Goal: Transaction & Acquisition: Purchase product/service

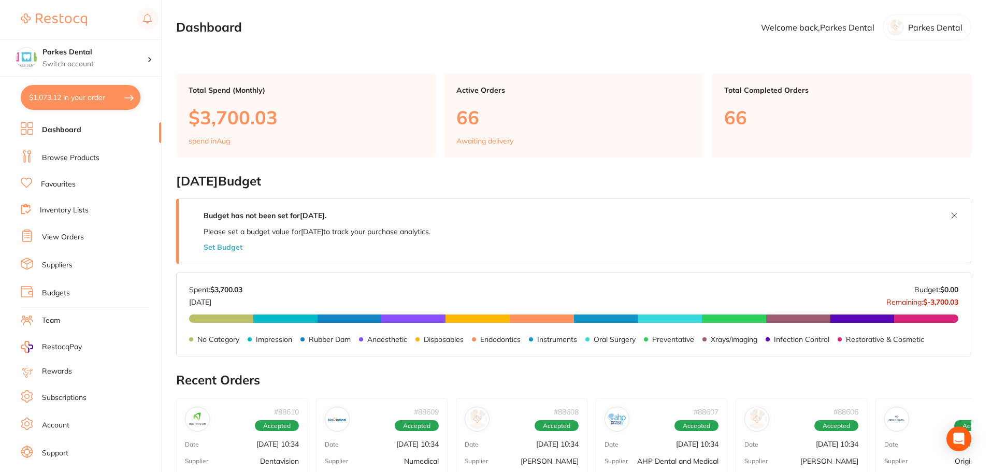
click at [64, 99] on button "$1,073.12 in your order" at bounding box center [81, 97] width 120 height 25
checkbox input "true"
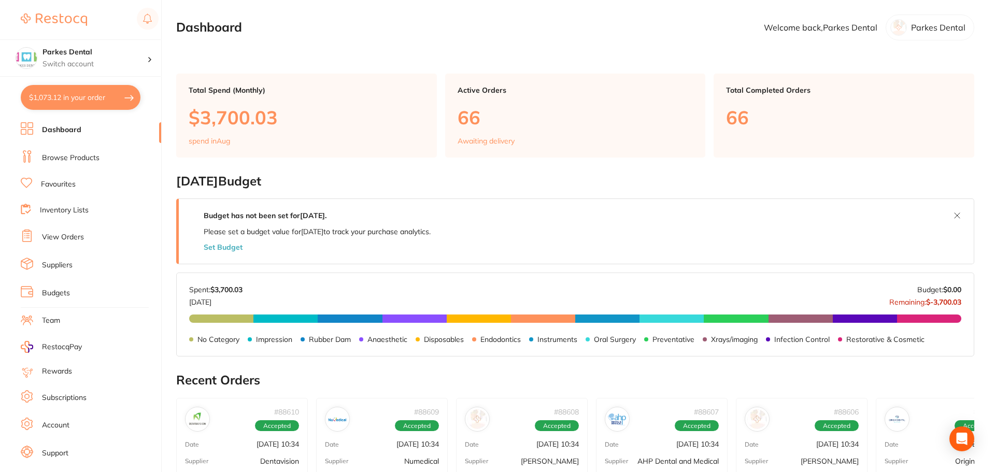
checkbox input "true"
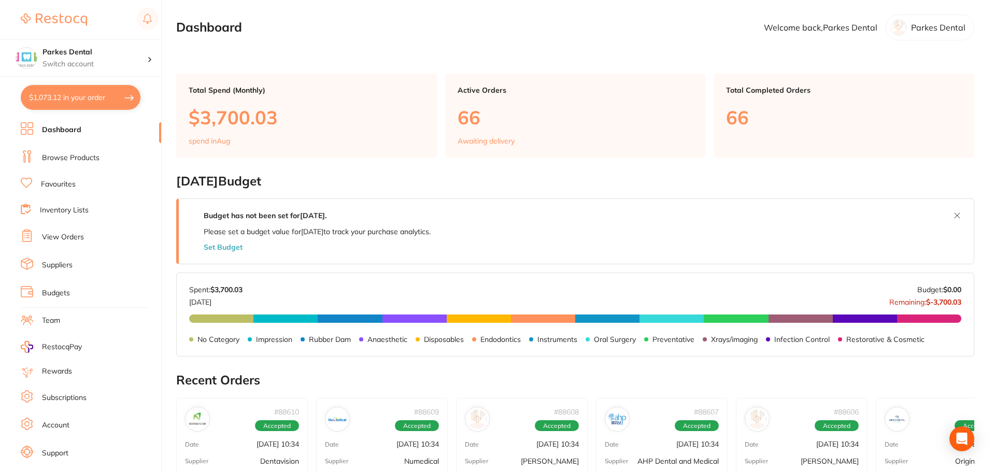
checkbox input "true"
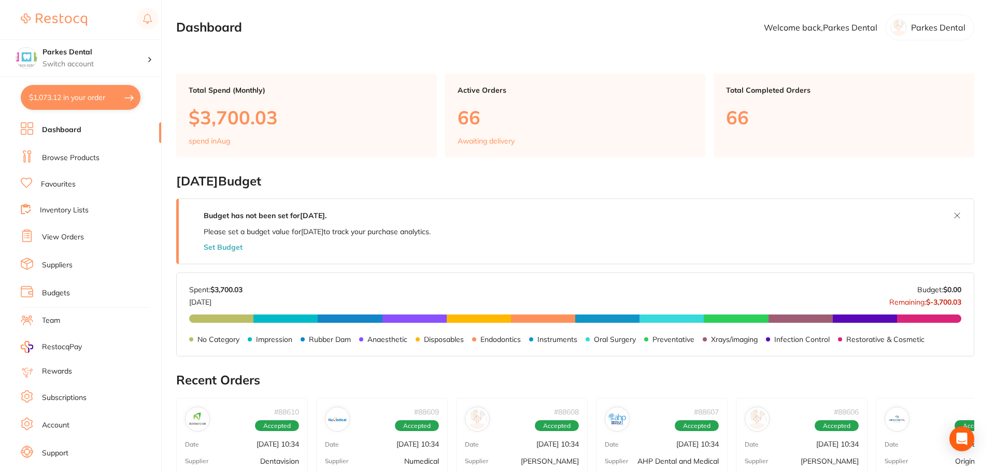
checkbox input "true"
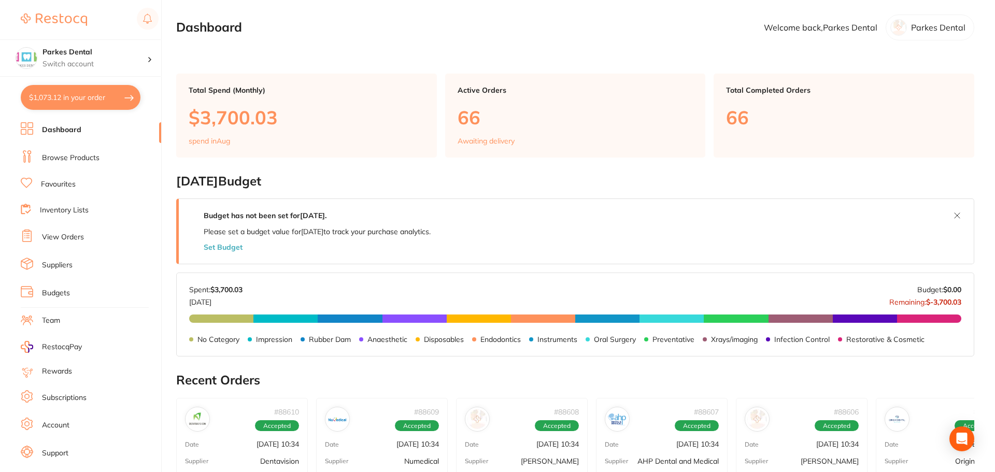
checkbox input "true"
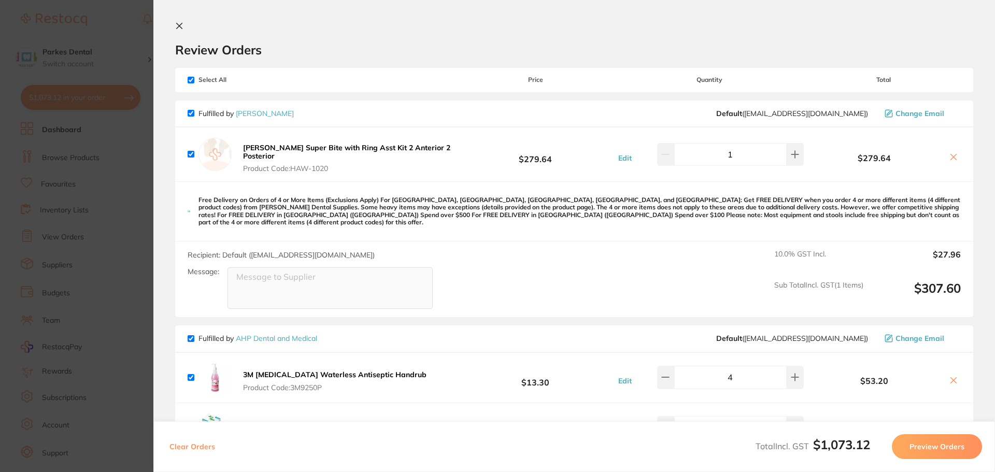
click at [180, 25] on icon at bounding box center [180, 26] width 6 height 6
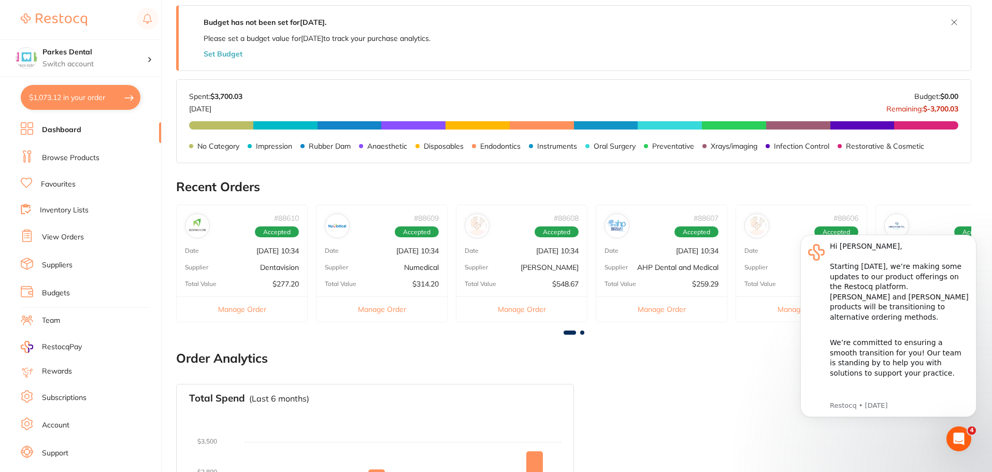
scroll to position [38, 0]
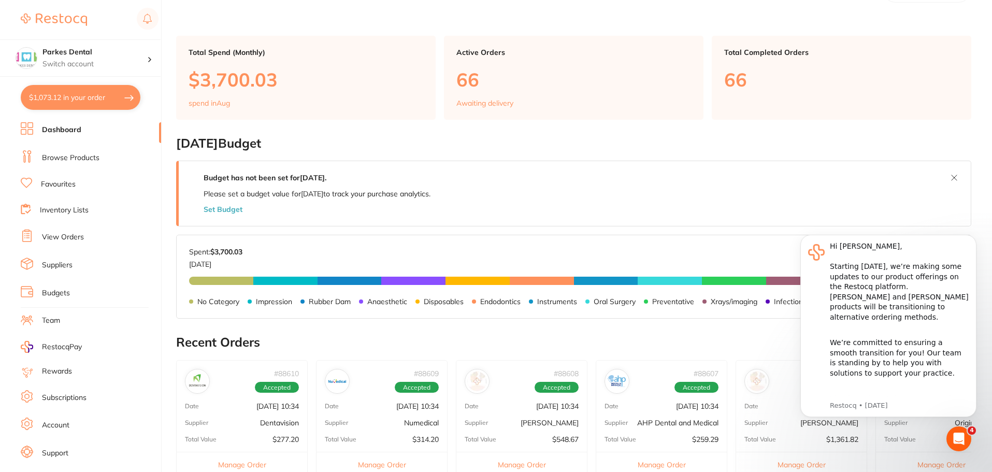
click at [55, 157] on link "Browse Products" at bounding box center [70, 158] width 57 height 10
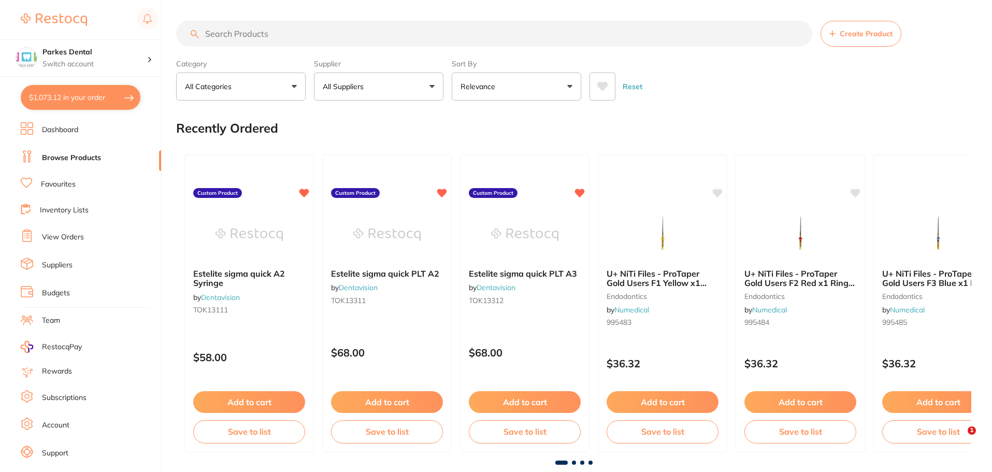
click at [268, 36] on input "search" at bounding box center [494, 34] width 636 height 26
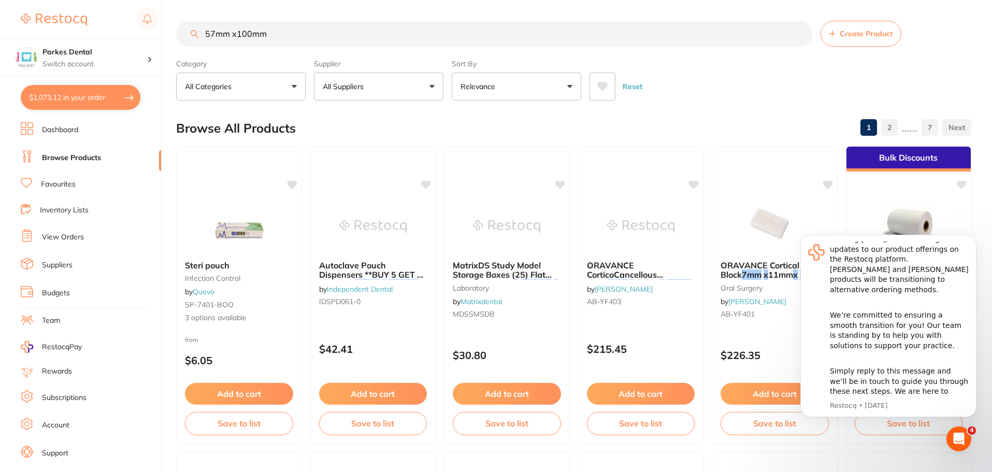
click at [357, 87] on p "All Suppliers" at bounding box center [345, 86] width 45 height 10
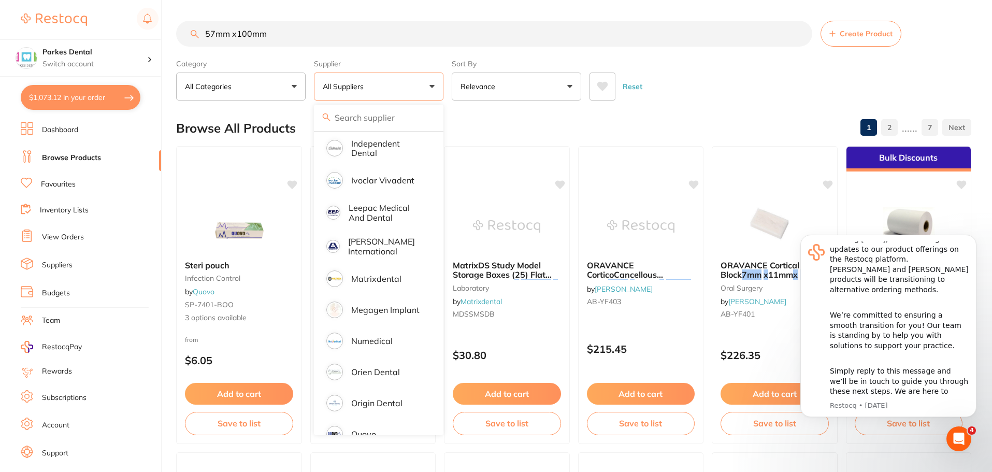
scroll to position [466, 0]
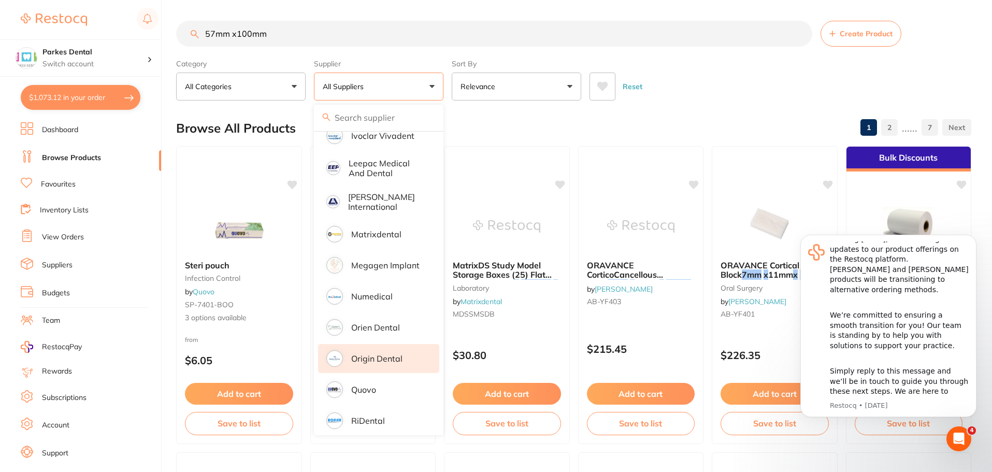
click at [380, 357] on li "Origin Dental" at bounding box center [378, 358] width 121 height 29
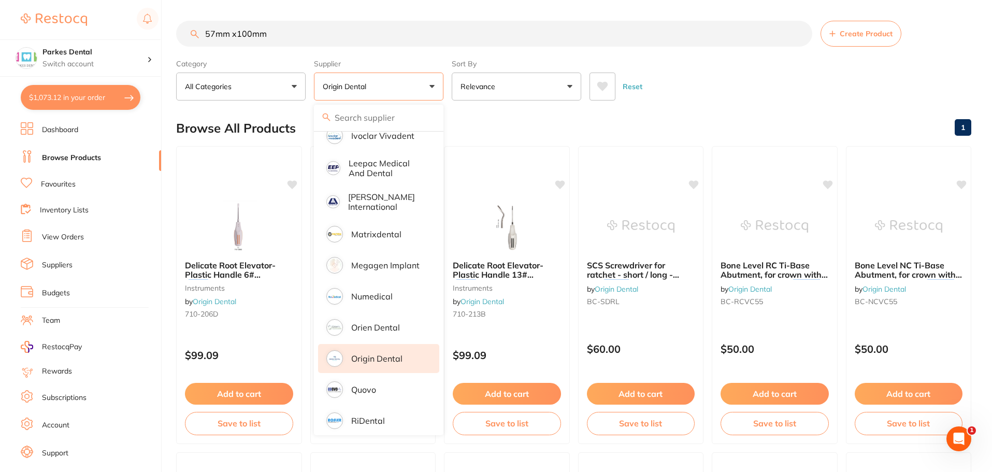
scroll to position [0, 0]
click at [801, 54] on section "57mm x100mm Create Product Category All Categories All Categories instruments C…" at bounding box center [573, 61] width 795 height 80
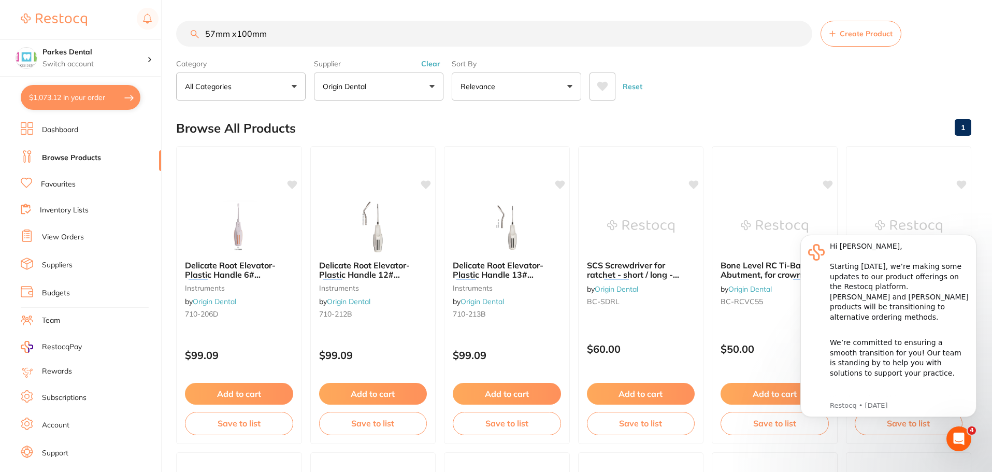
scroll to position [1, 0]
drag, startPoint x: 276, startPoint y: 34, endPoint x: 192, endPoint y: 39, distance: 83.6
click at [192, 41] on input "57mm x100mm" at bounding box center [494, 34] width 636 height 26
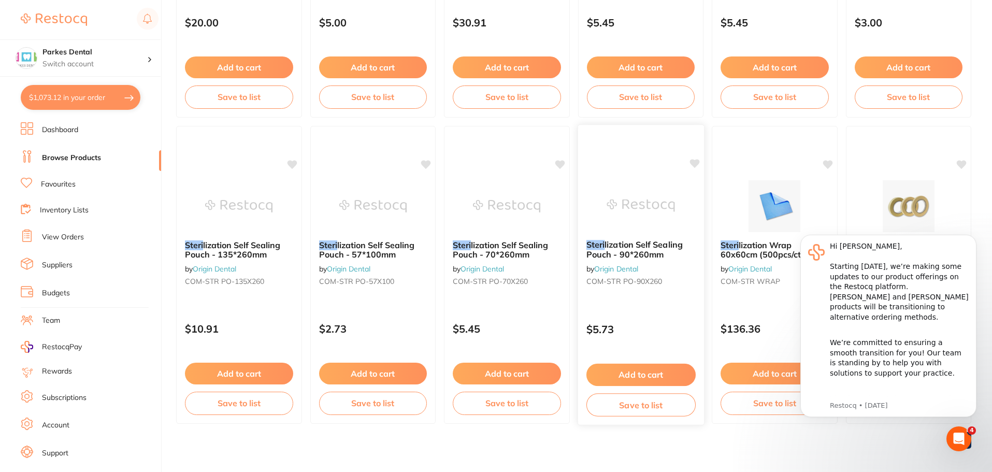
scroll to position [332, 0]
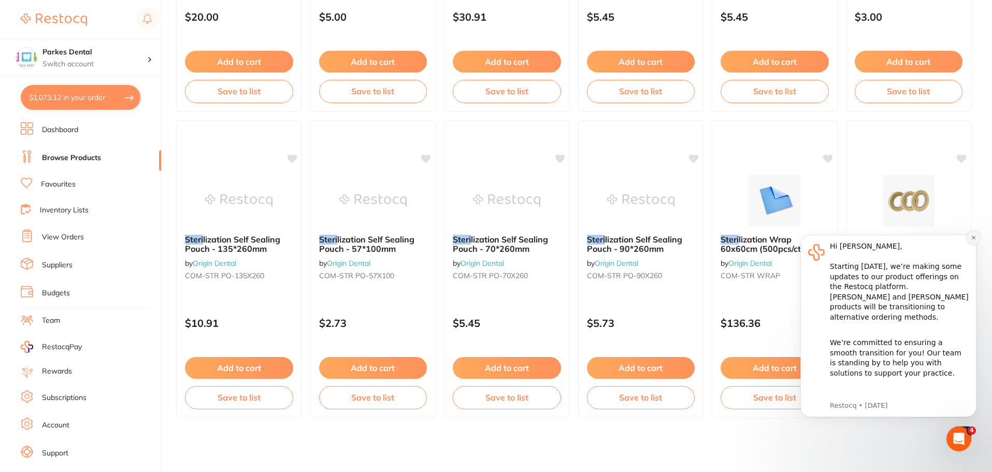
click at [971, 237] on icon "Dismiss notification" at bounding box center [974, 238] width 6 height 6
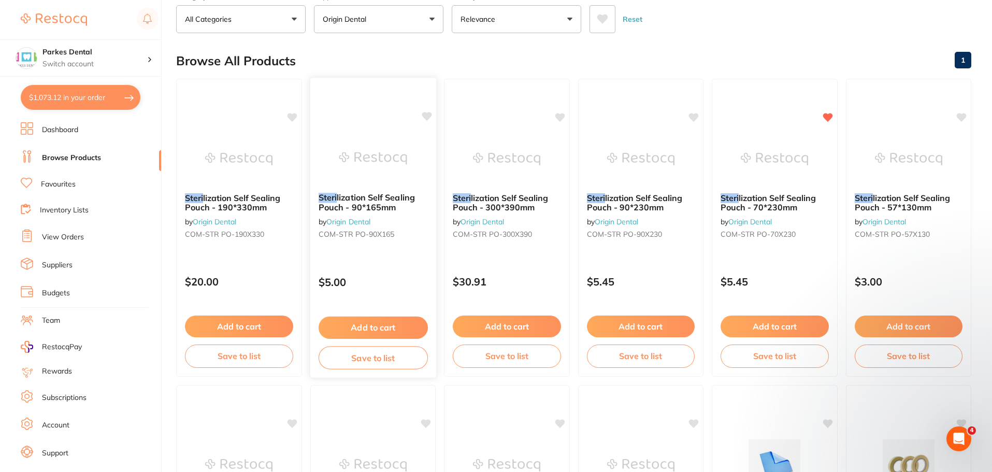
scroll to position [0, 0]
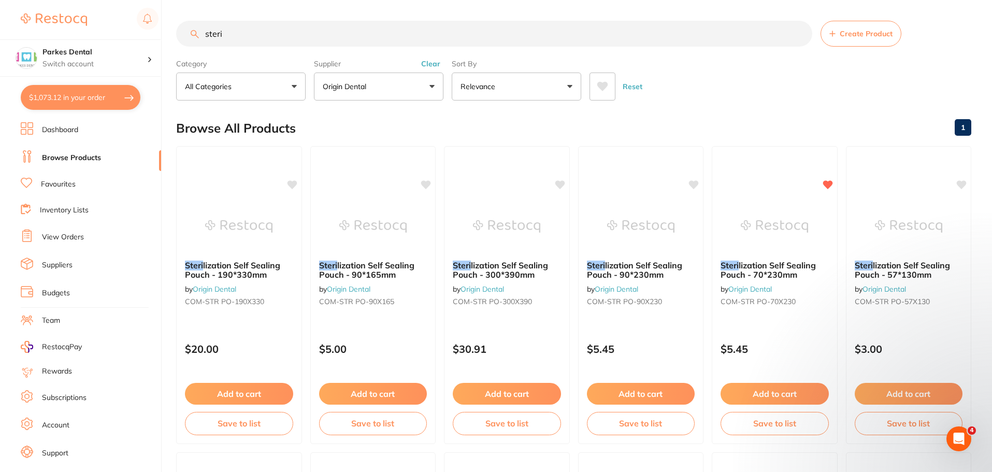
click at [233, 31] on input "steri" at bounding box center [494, 34] width 636 height 26
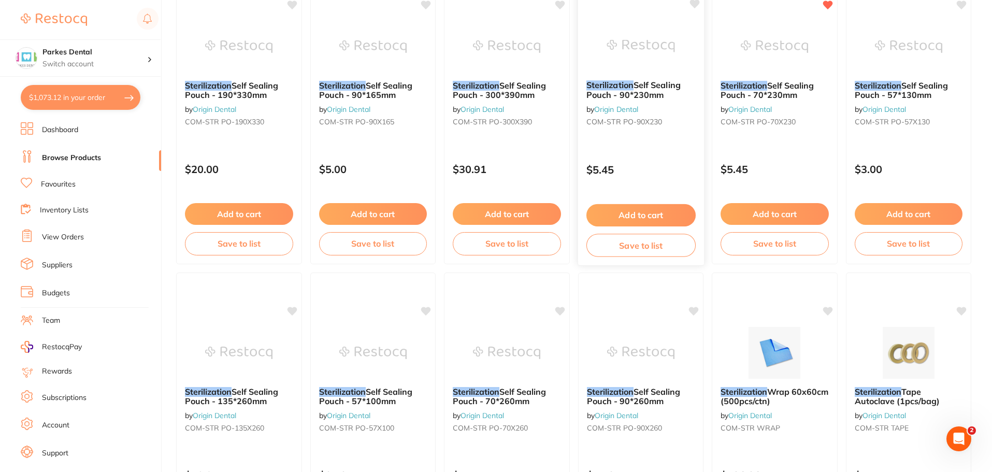
scroll to position [259, 0]
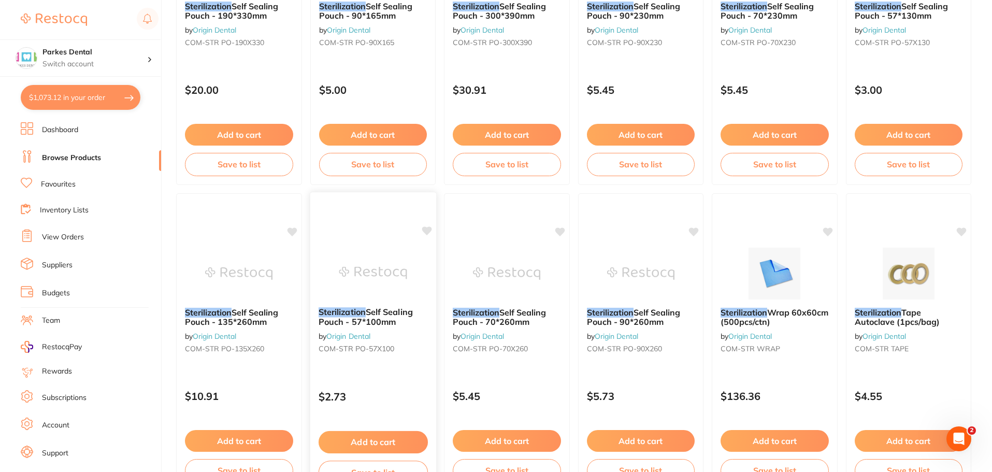
type input "sterilization"
click at [369, 444] on button "Add to cart" at bounding box center [372, 442] width 109 height 22
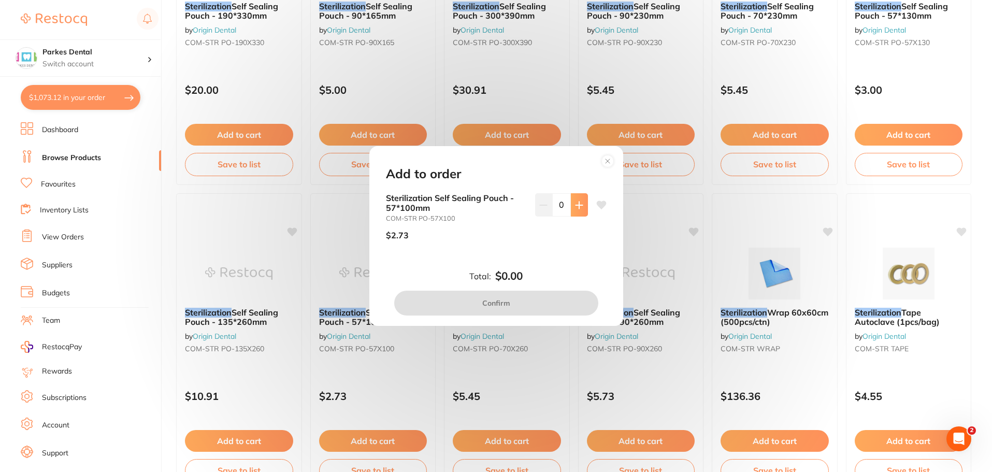
scroll to position [0, 0]
click at [581, 206] on button at bounding box center [579, 204] width 17 height 23
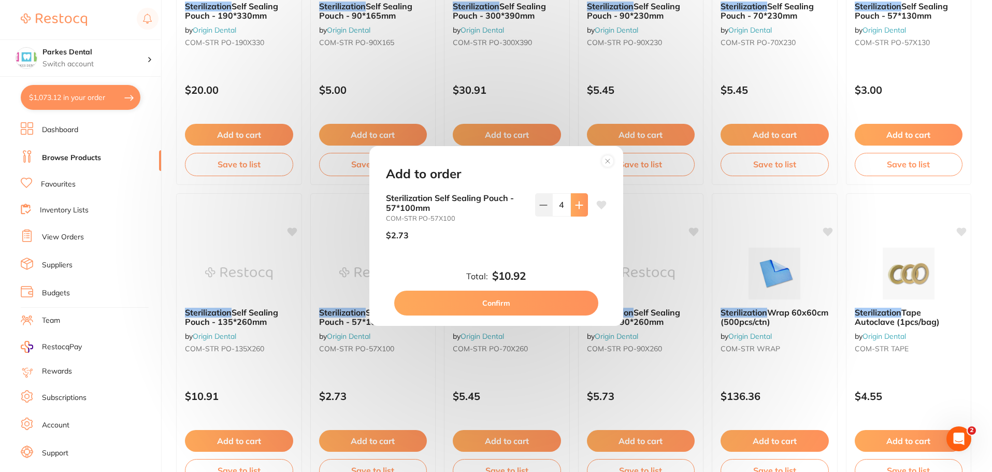
click at [581, 206] on button at bounding box center [579, 204] width 17 height 23
type input "5"
click at [599, 204] on icon at bounding box center [601, 205] width 10 height 8
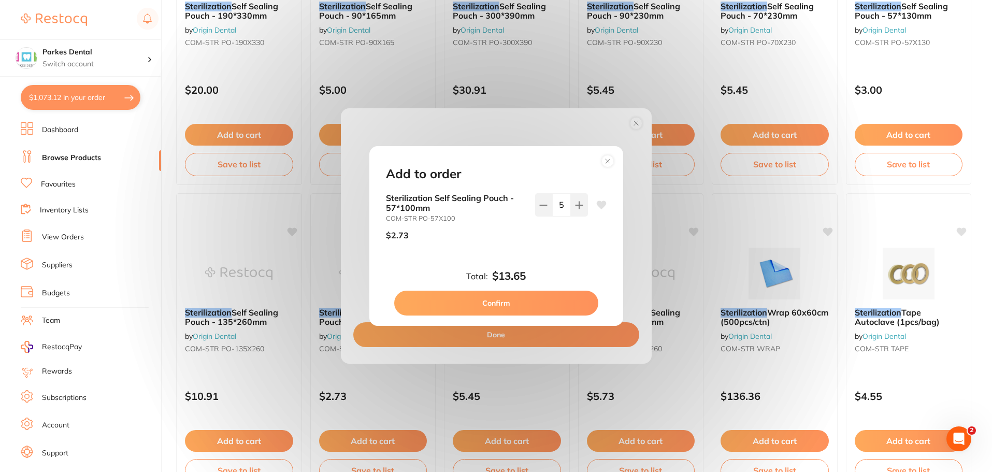
click at [610, 160] on circle at bounding box center [607, 161] width 12 height 12
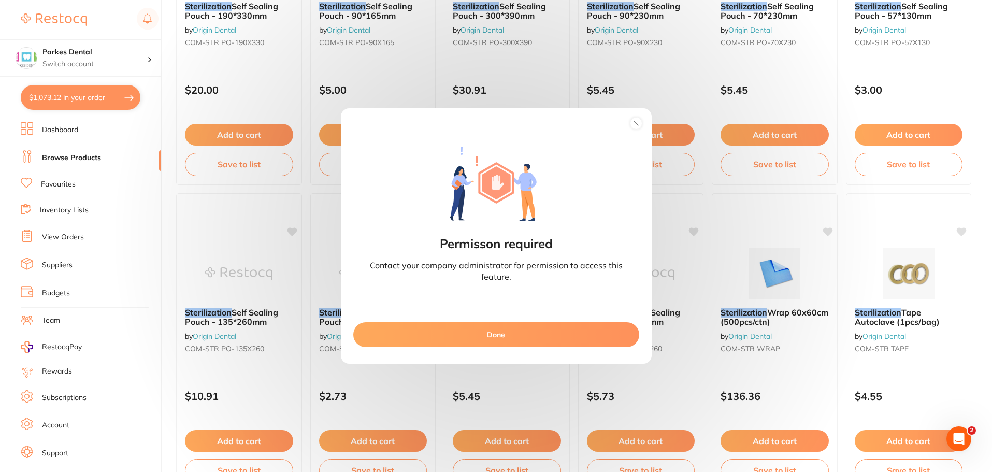
click at [526, 337] on button "Done" at bounding box center [496, 334] width 286 height 25
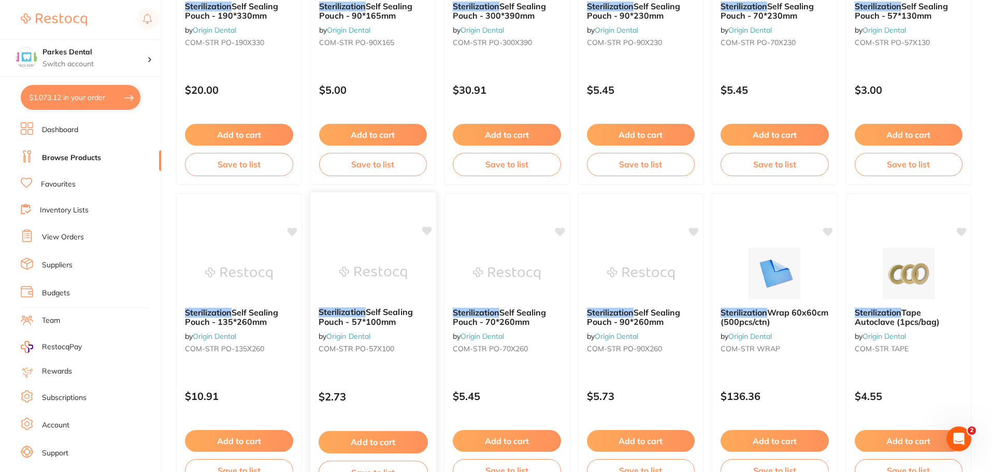
click at [378, 437] on button "Add to cart" at bounding box center [372, 442] width 109 height 22
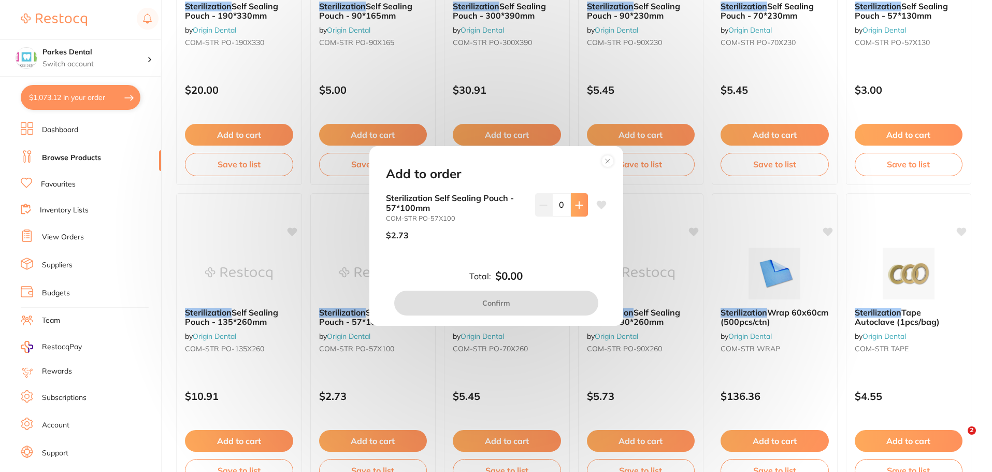
click at [578, 202] on icon at bounding box center [579, 205] width 8 height 8
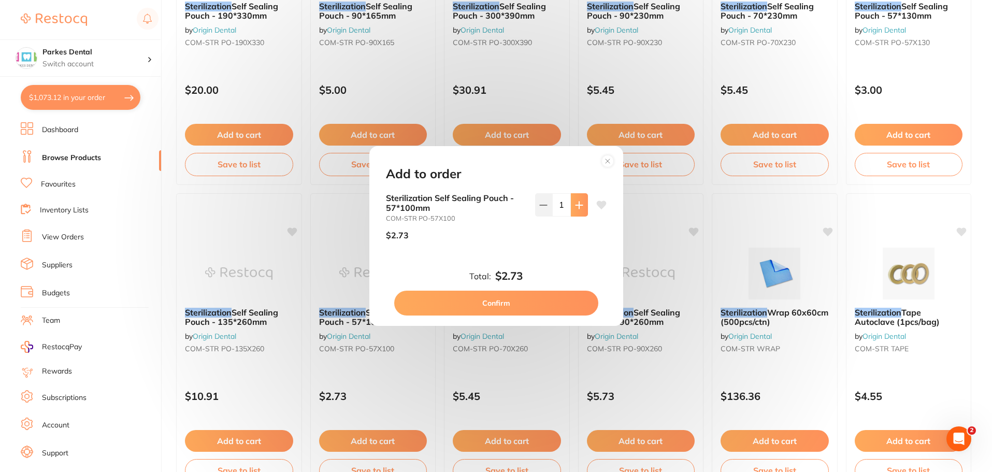
click at [578, 202] on icon at bounding box center [579, 205] width 8 height 8
click at [578, 203] on icon at bounding box center [579, 205] width 8 height 8
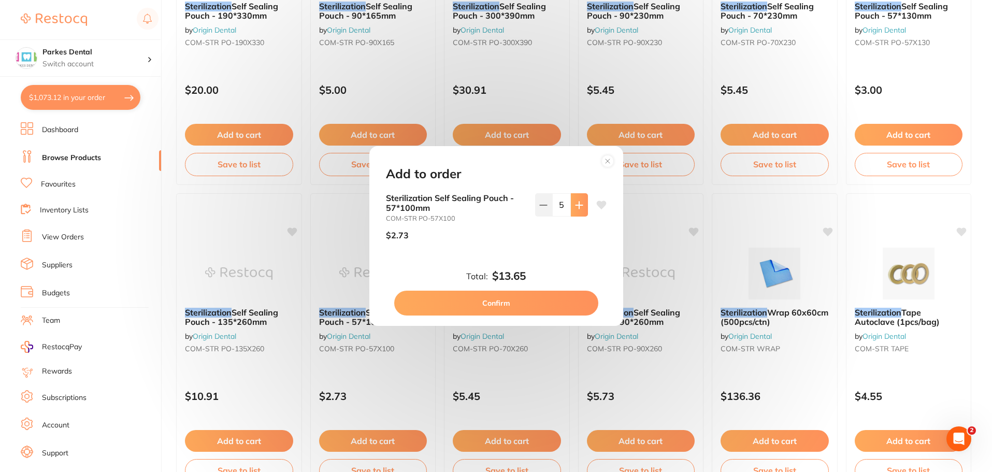
type input "6"
click at [538, 301] on button "Confirm" at bounding box center [496, 303] width 204 height 25
checkbox input "false"
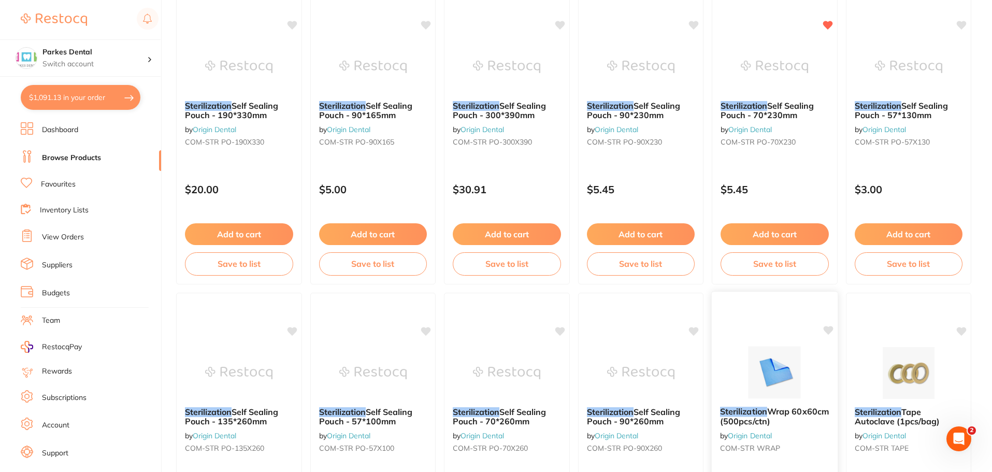
scroll to position [155, 0]
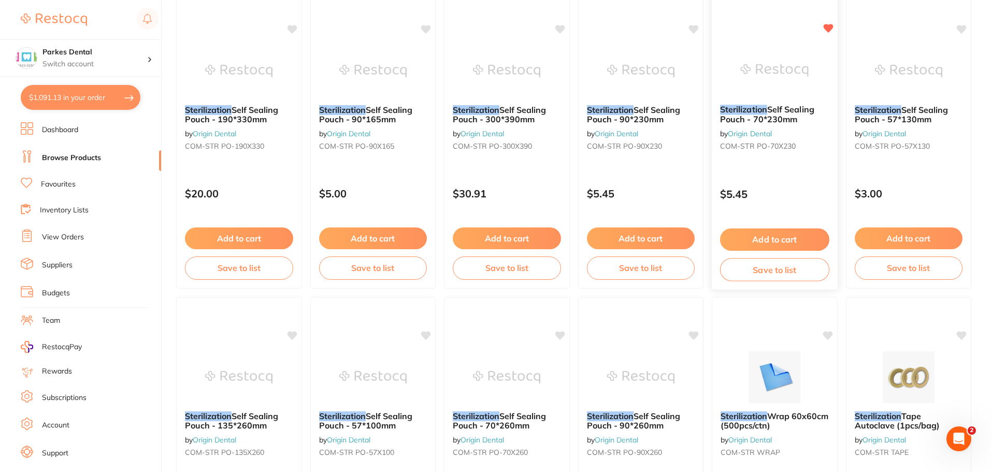
click at [787, 239] on button "Add to cart" at bounding box center [774, 239] width 109 height 22
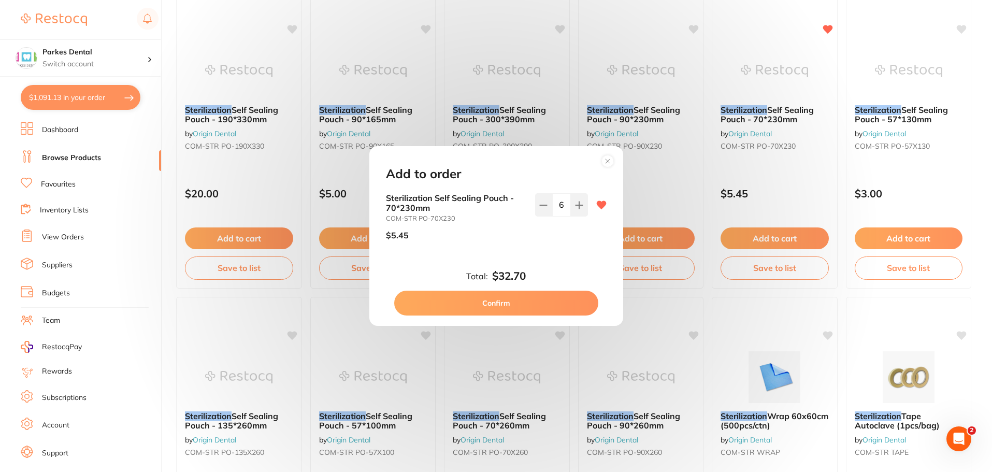
scroll to position [0, 0]
click at [529, 305] on button "Confirm" at bounding box center [496, 303] width 204 height 25
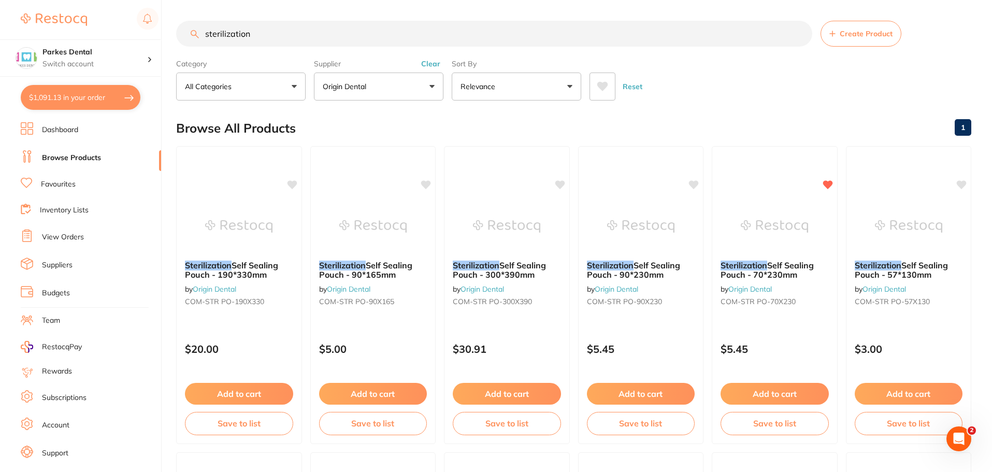
scroll to position [1, 0]
drag, startPoint x: 247, startPoint y: 40, endPoint x: 199, endPoint y: 44, distance: 47.8
click at [199, 44] on input "sterilization" at bounding box center [494, 34] width 636 height 26
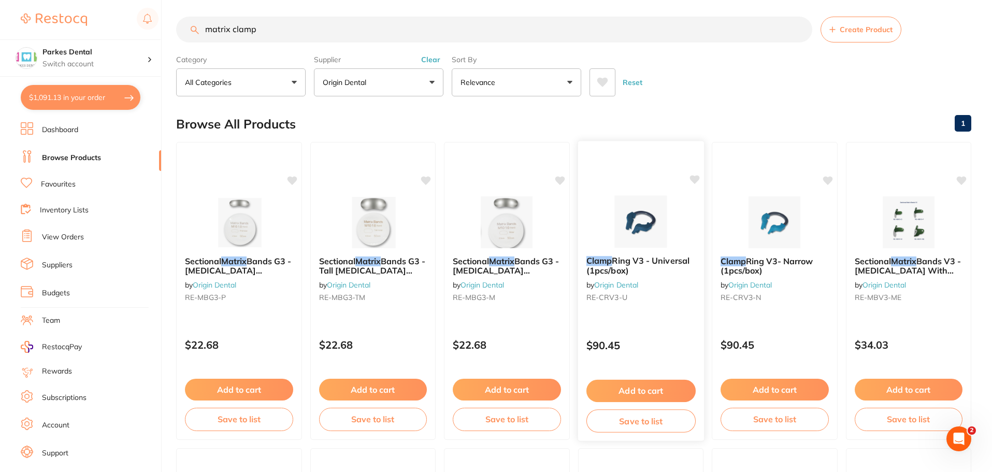
scroll to position [0, 0]
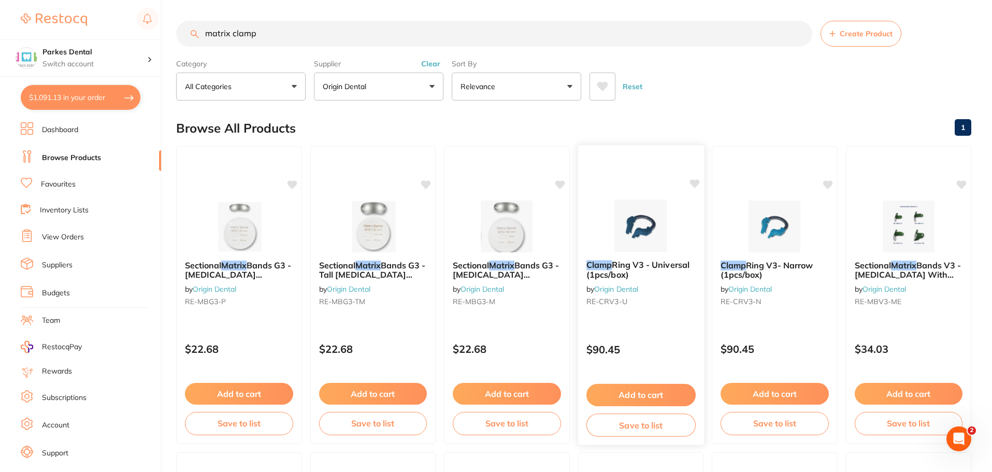
type input "matrix clamp"
click at [624, 387] on button "Add to cart" at bounding box center [640, 395] width 109 height 22
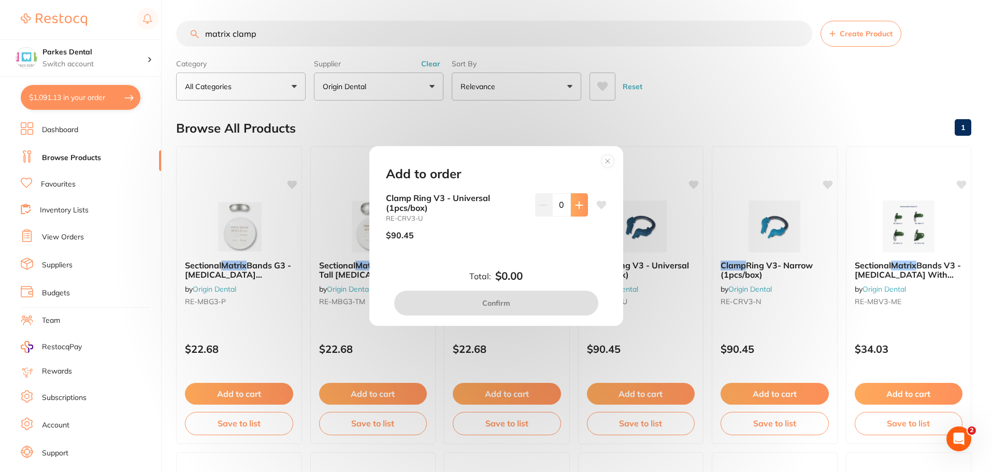
click at [576, 197] on button at bounding box center [579, 204] width 17 height 23
type input "1"
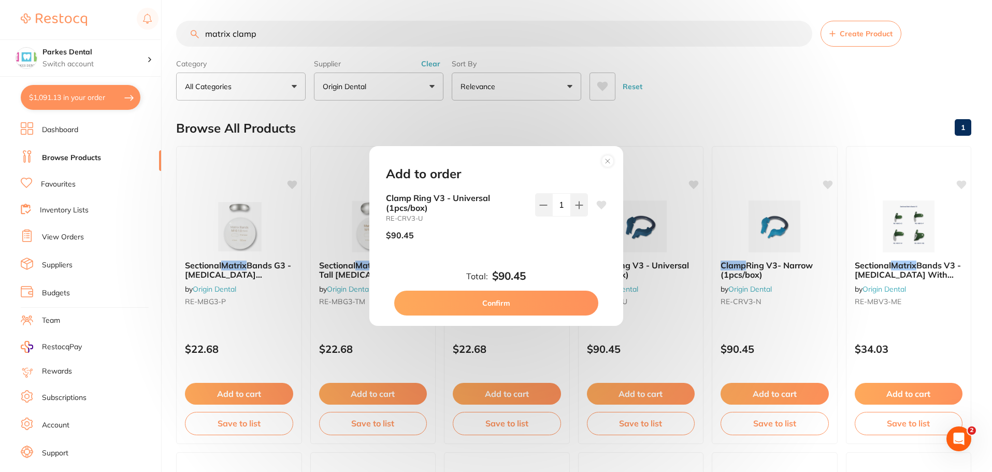
click at [525, 296] on button "Confirm" at bounding box center [496, 303] width 204 height 25
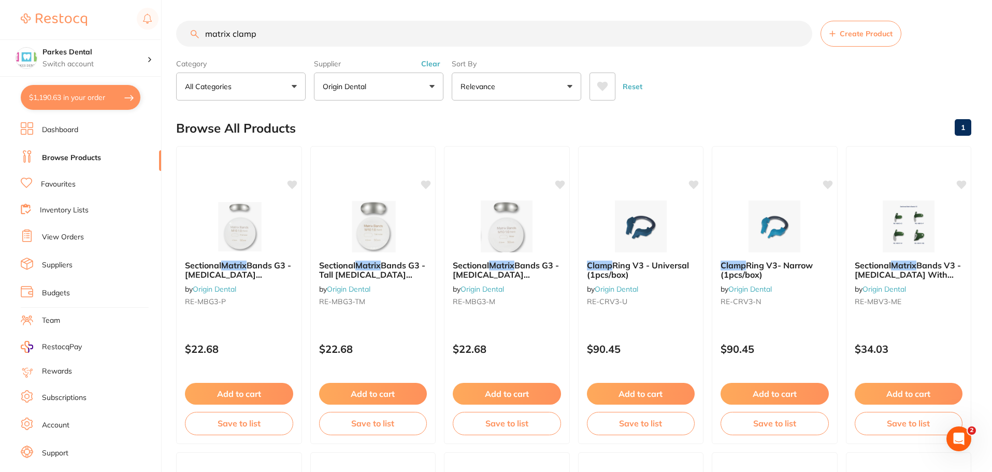
click at [67, 88] on button "$1,190.63 in your order" at bounding box center [81, 97] width 120 height 25
checkbox input "true"
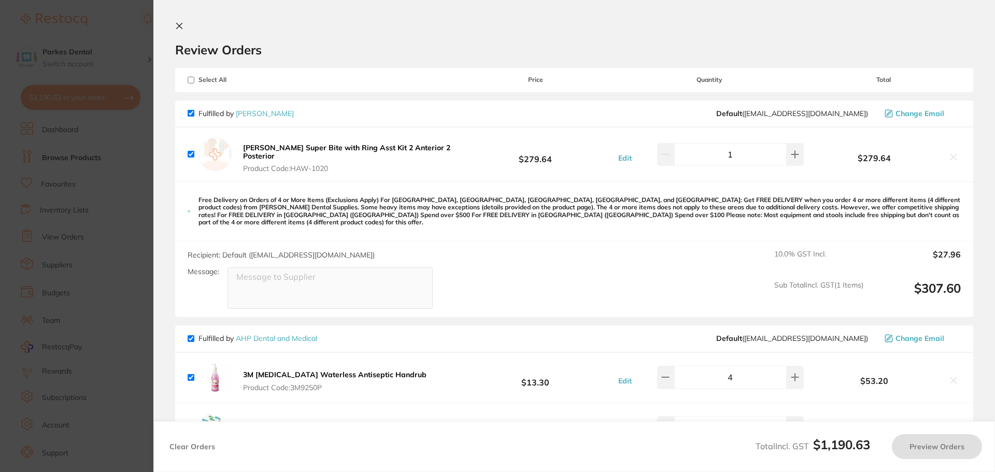
checkbox input "true"
click at [181, 22] on icon at bounding box center [179, 26] width 8 height 8
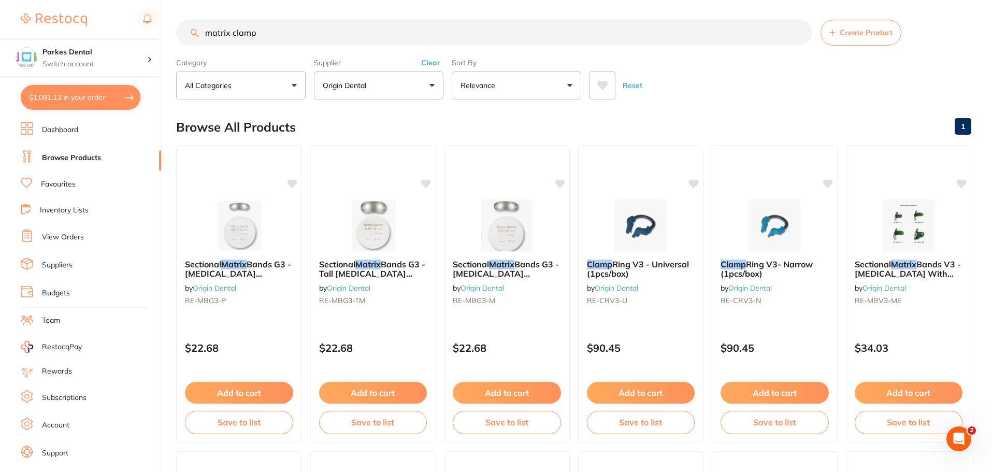
scroll to position [1, 0]
drag, startPoint x: 307, startPoint y: 38, endPoint x: 201, endPoint y: 42, distance: 105.2
click at [201, 42] on input "matrix clamp" at bounding box center [494, 33] width 636 height 26
click at [382, 84] on button "Origin Dental" at bounding box center [378, 85] width 129 height 28
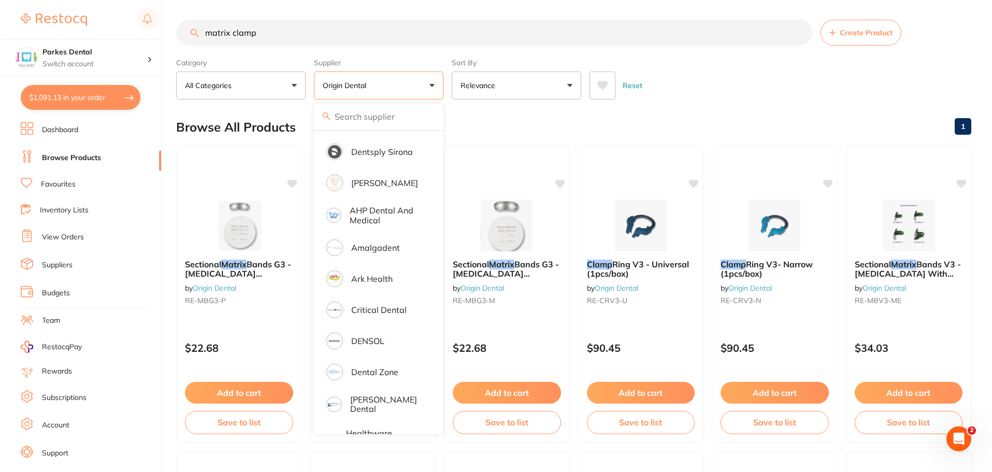
scroll to position [0, 0]
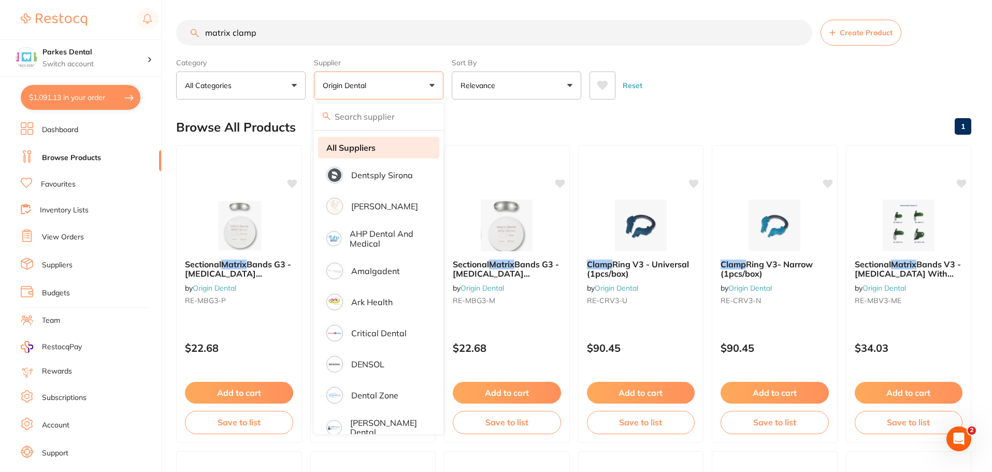
click at [365, 147] on strong "All Suppliers" at bounding box center [350, 147] width 49 height 9
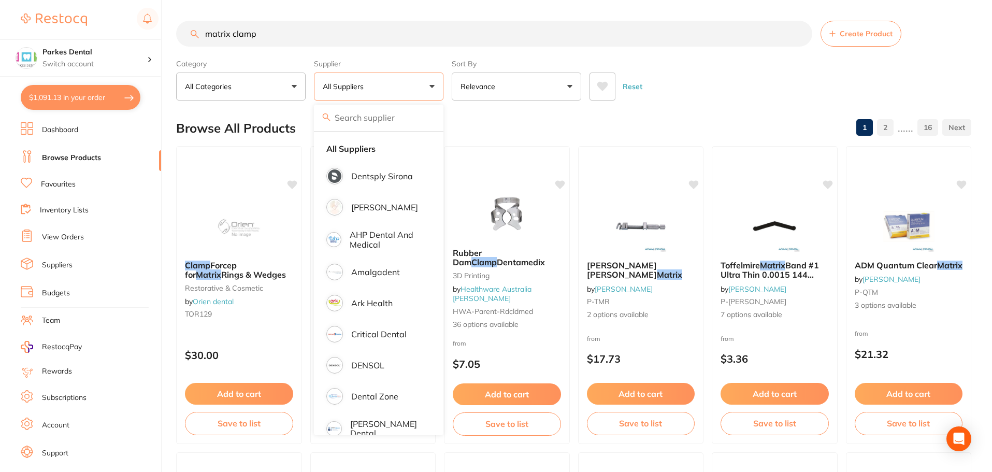
drag, startPoint x: 269, startPoint y: 34, endPoint x: 204, endPoint y: 39, distance: 65.5
click at [204, 39] on input "matrix clamp" at bounding box center [494, 34] width 636 height 26
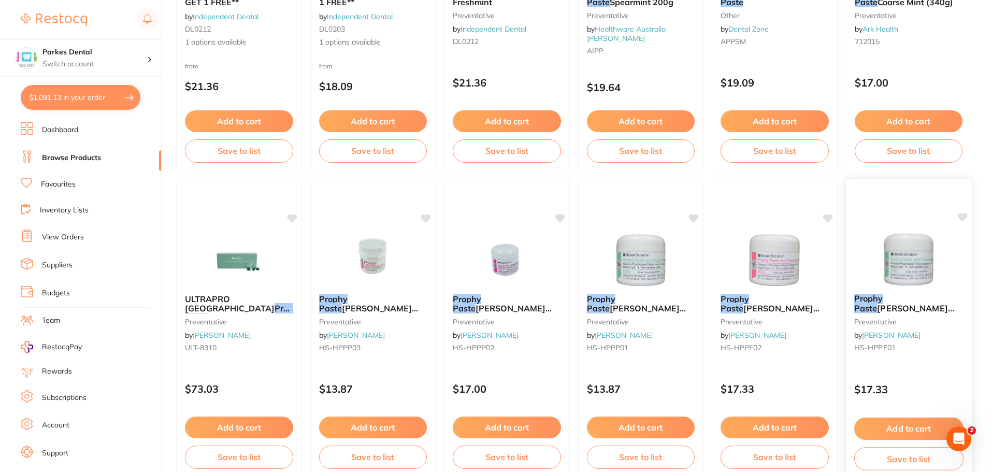
scroll to position [1191, 0]
type input "phophy paste"
click at [768, 304] on span "[PERSON_NAME] 200g Fluoride Medium Fruit [PERSON_NAME]" at bounding box center [770, 317] width 100 height 30
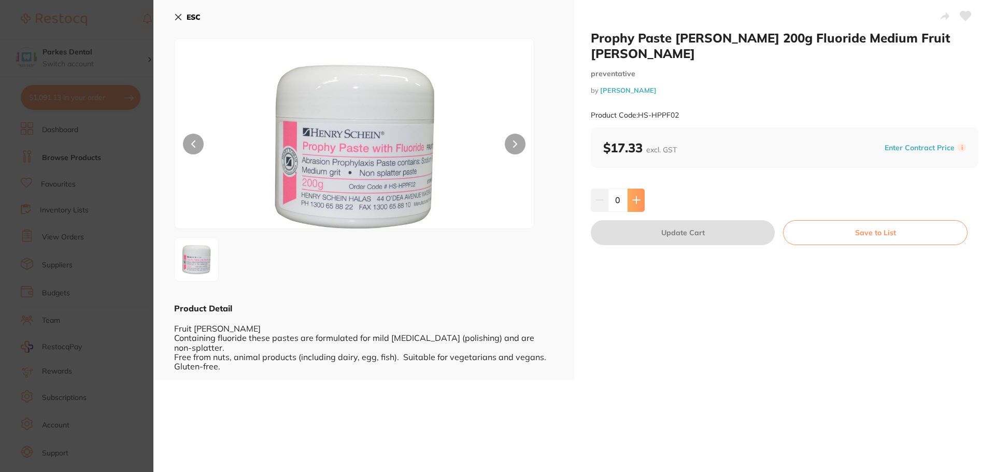
click at [641, 202] on button at bounding box center [635, 200] width 17 height 23
type input "1"
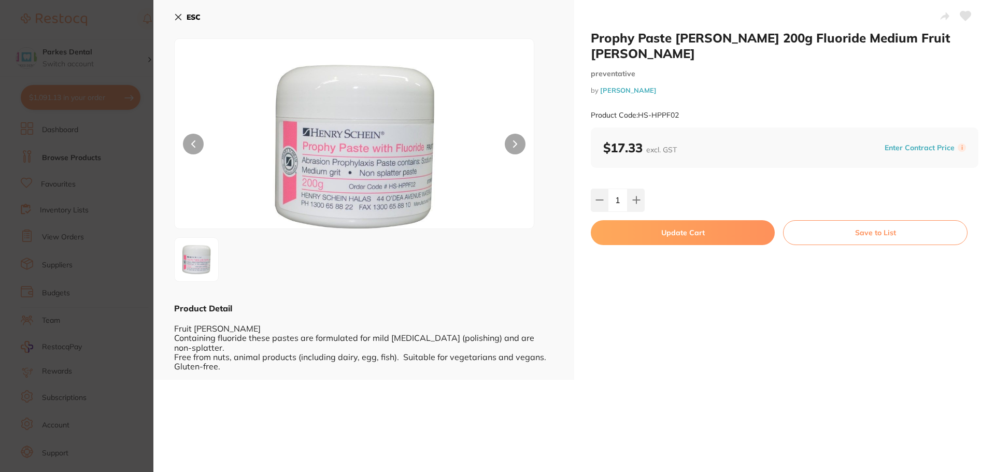
click at [638, 227] on button "Update Cart" at bounding box center [682, 232] width 184 height 25
checkbox input "false"
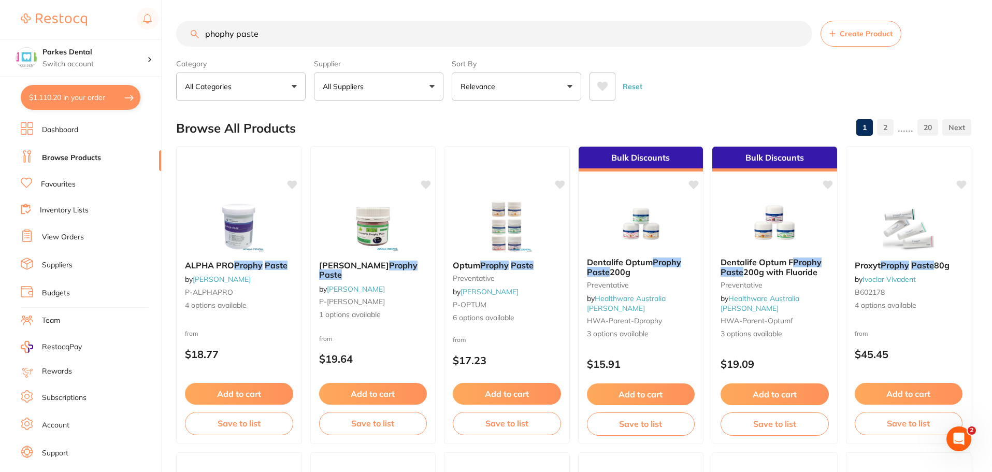
scroll to position [1, 0]
drag, startPoint x: 276, startPoint y: 35, endPoint x: 194, endPoint y: 45, distance: 82.9
click at [195, 45] on input "phophy paste" at bounding box center [494, 34] width 636 height 26
type input "[PERSON_NAME] dish"
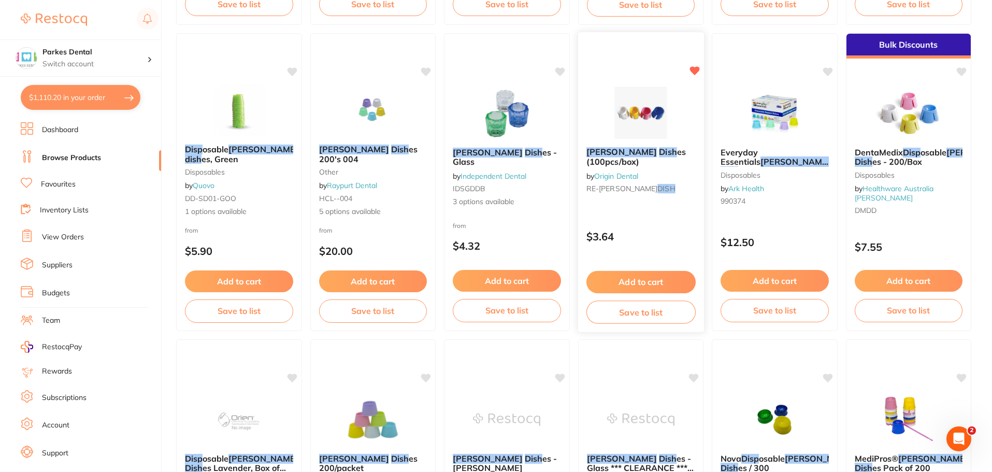
scroll to position [0, 0]
click at [653, 278] on button "Add to cart" at bounding box center [640, 282] width 109 height 22
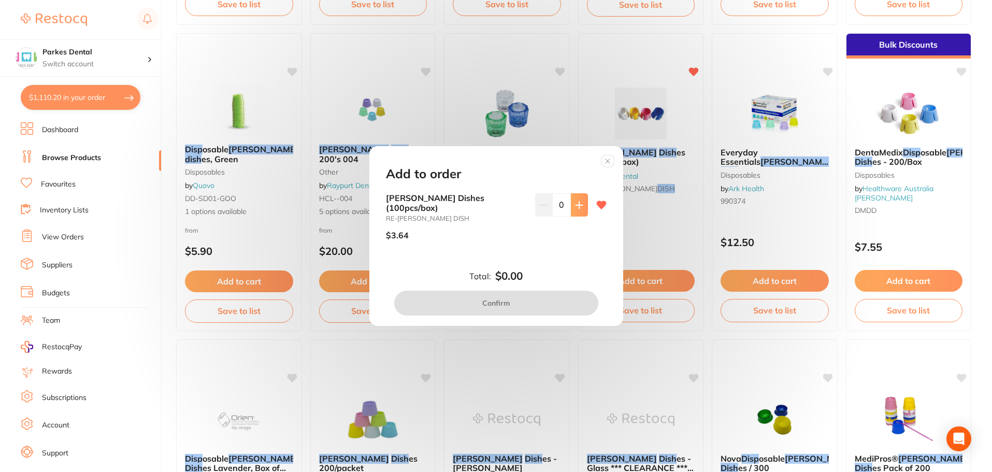
click at [581, 209] on button at bounding box center [579, 204] width 17 height 23
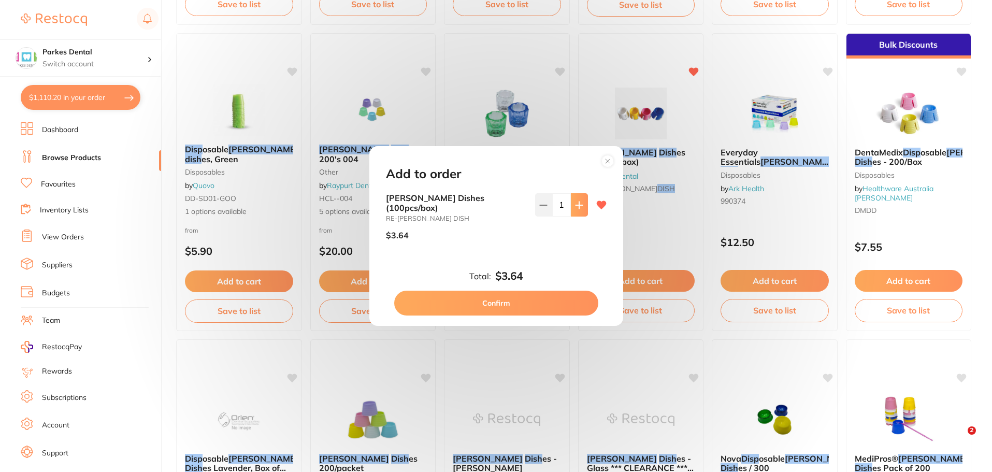
type input "1"
click at [532, 291] on button "Confirm" at bounding box center [496, 303] width 204 height 25
checkbox input "false"
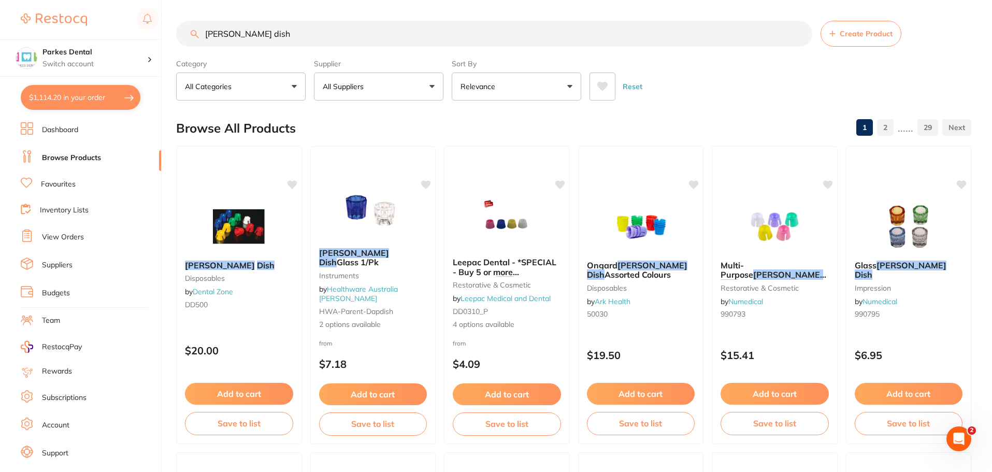
scroll to position [1, 0]
drag, startPoint x: 287, startPoint y: 41, endPoint x: 206, endPoint y: 45, distance: 81.9
click at [206, 45] on input "[PERSON_NAME] dish" at bounding box center [494, 34] width 636 height 26
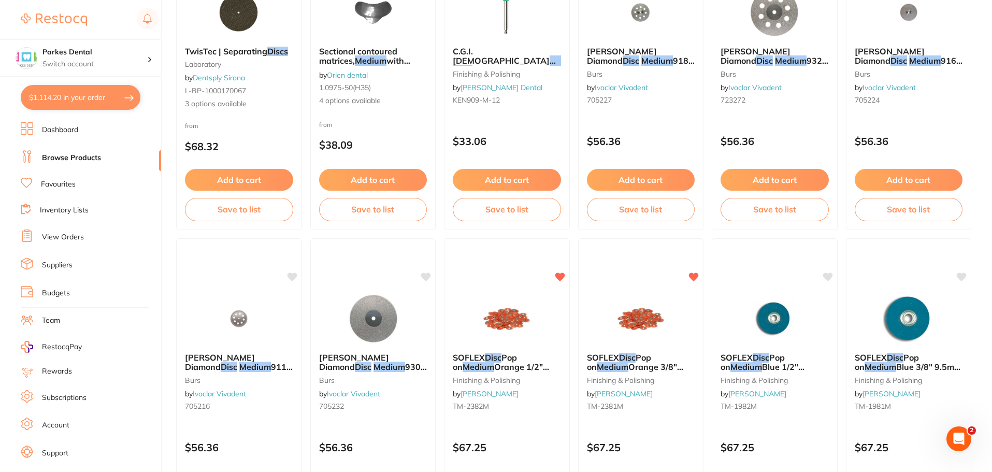
scroll to position [725, 0]
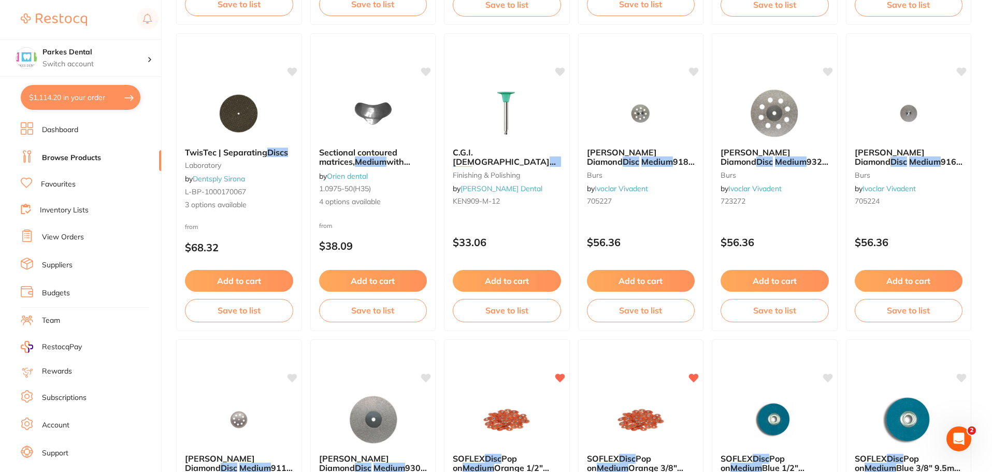
type input "soft flex discs medium"
click at [62, 182] on link "Favourites" at bounding box center [58, 184] width 35 height 10
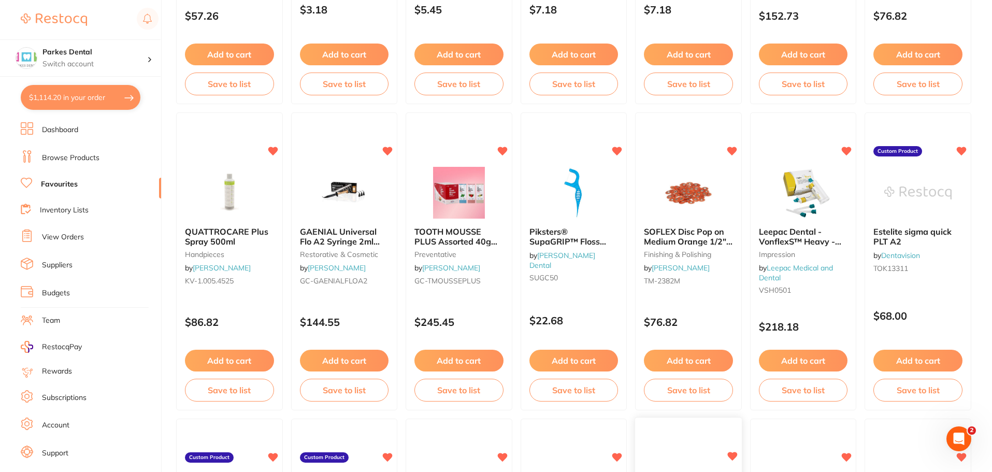
scroll to position [1243, 0]
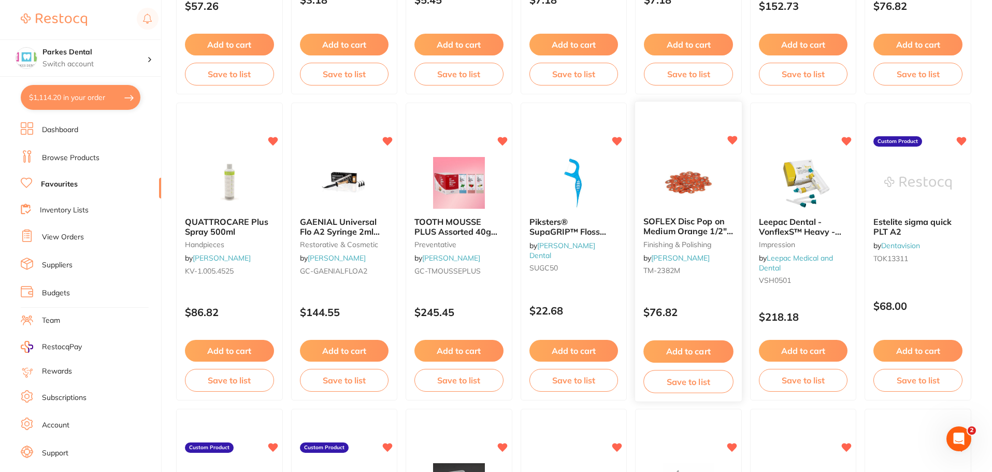
click at [700, 349] on button "Add to cart" at bounding box center [688, 351] width 90 height 22
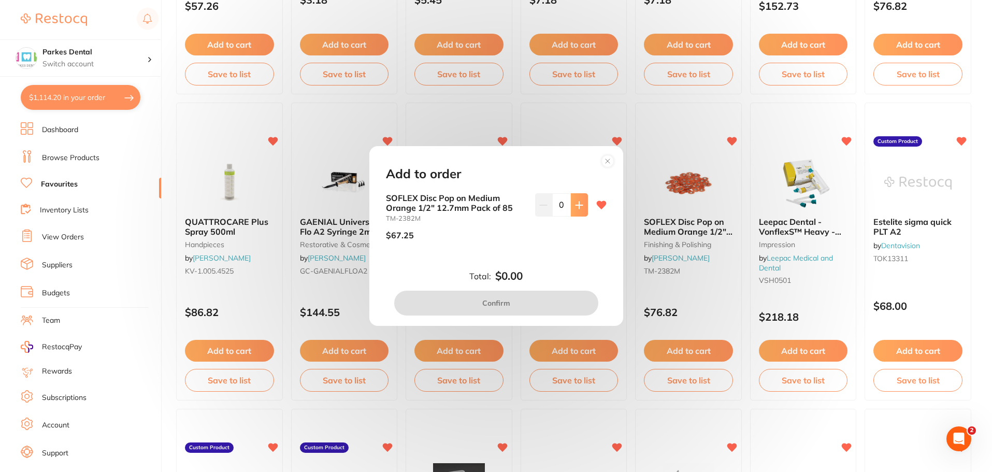
scroll to position [0, 0]
click at [578, 209] on button at bounding box center [579, 204] width 17 height 23
type input "1"
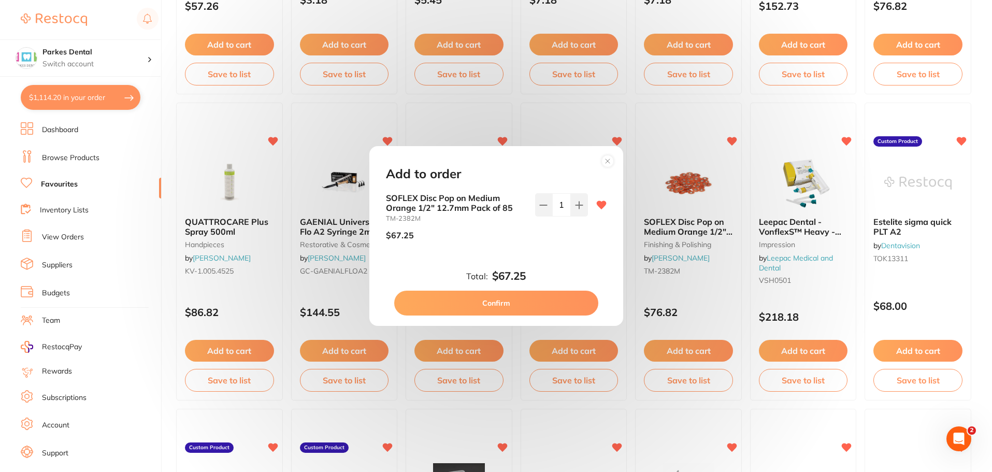
click at [533, 296] on button "Confirm" at bounding box center [496, 303] width 204 height 25
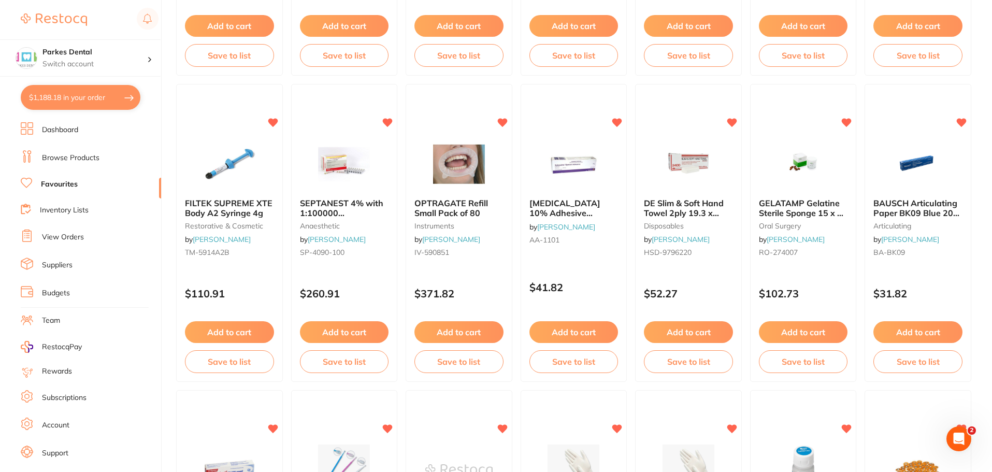
scroll to position [518, 0]
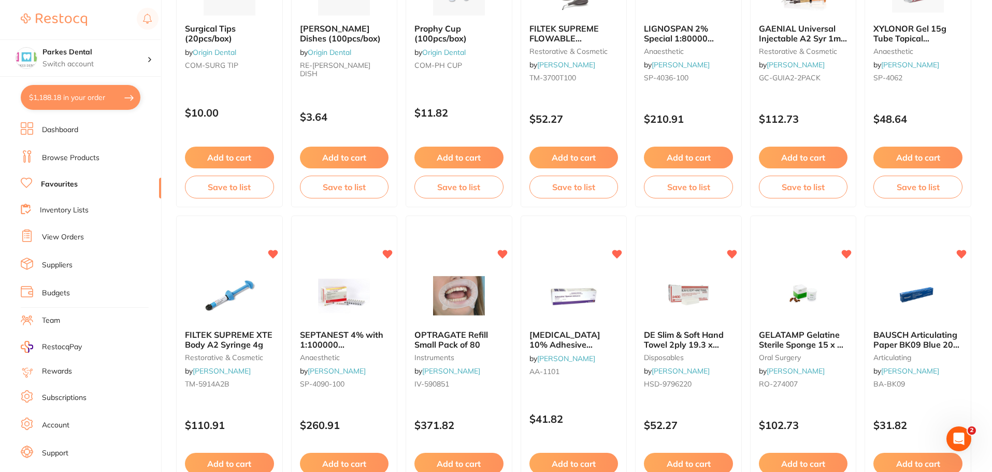
click at [54, 162] on link "Browse Products" at bounding box center [70, 158] width 57 height 10
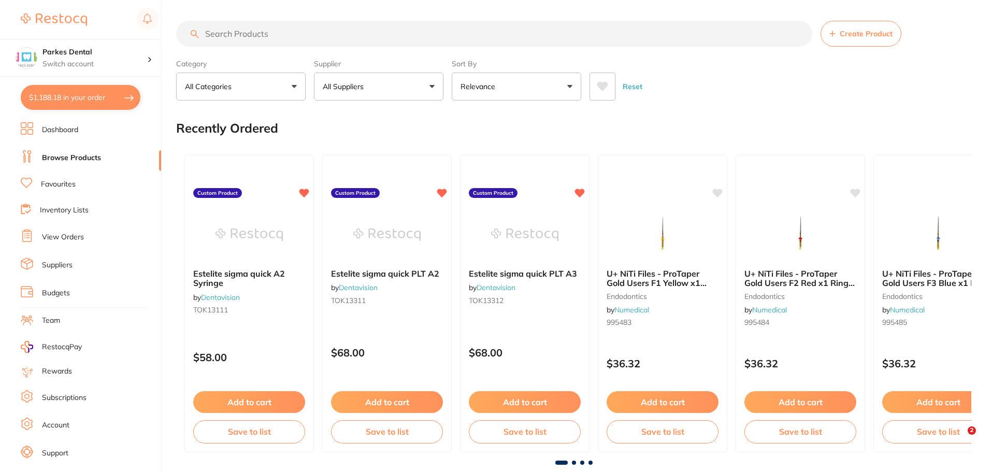
click at [244, 34] on input "search" at bounding box center [494, 34] width 636 height 26
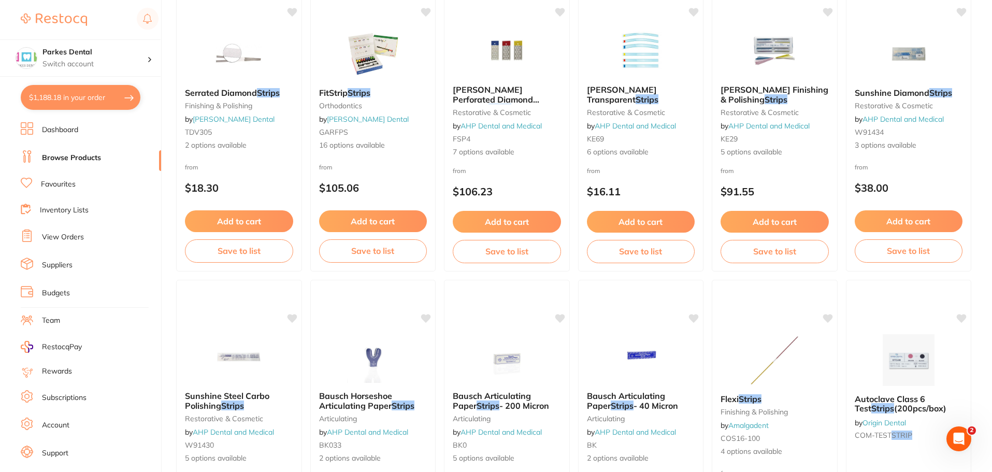
scroll to position [1295, 0]
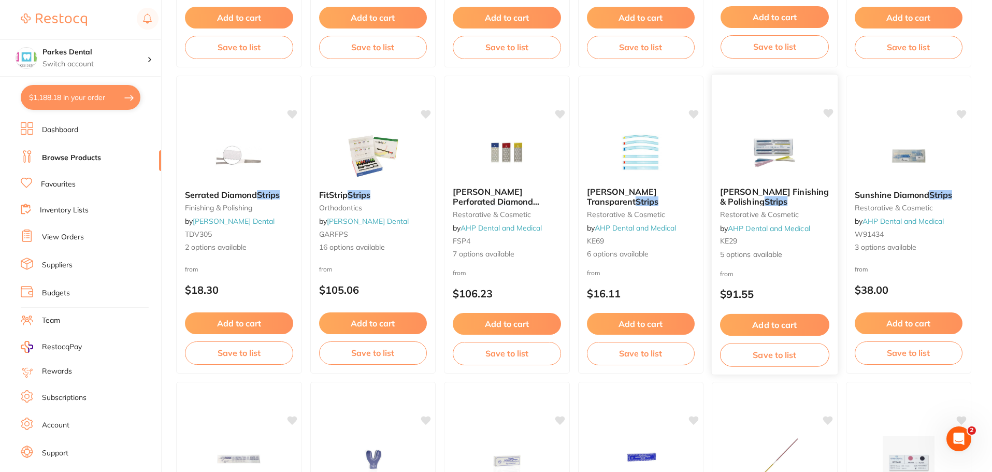
type input "polish strips"
click at [760, 253] on span "5 options available" at bounding box center [774, 254] width 109 height 10
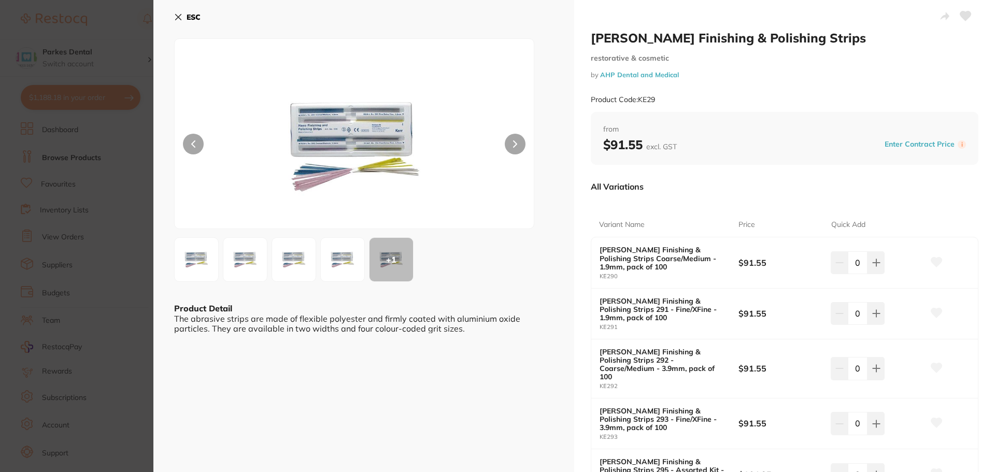
click at [366, 135] on img at bounding box center [354, 147] width 215 height 164
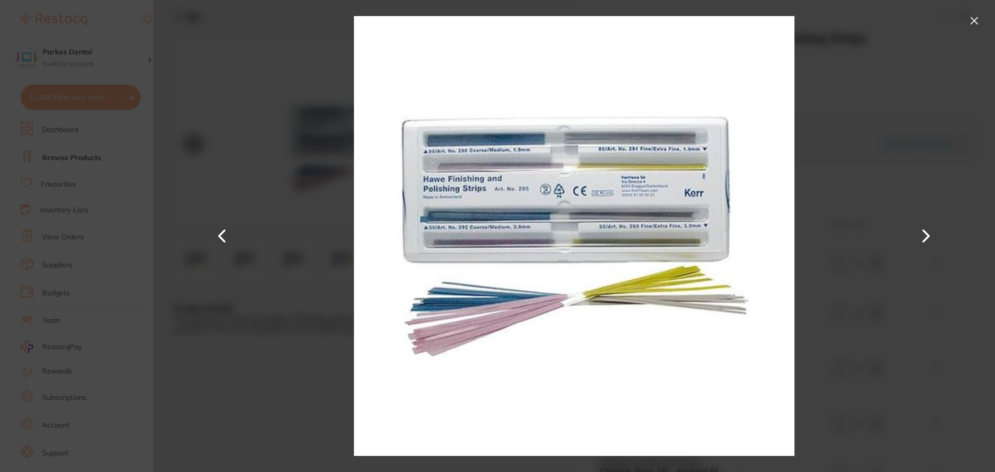
click at [972, 21] on button at bounding box center [974, 20] width 17 height 17
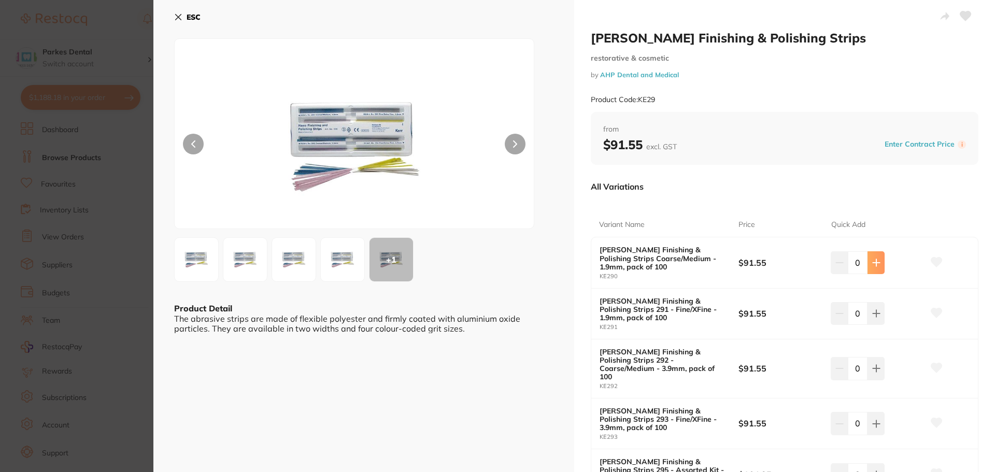
click at [875, 261] on icon at bounding box center [876, 262] width 8 height 8
type input "1"
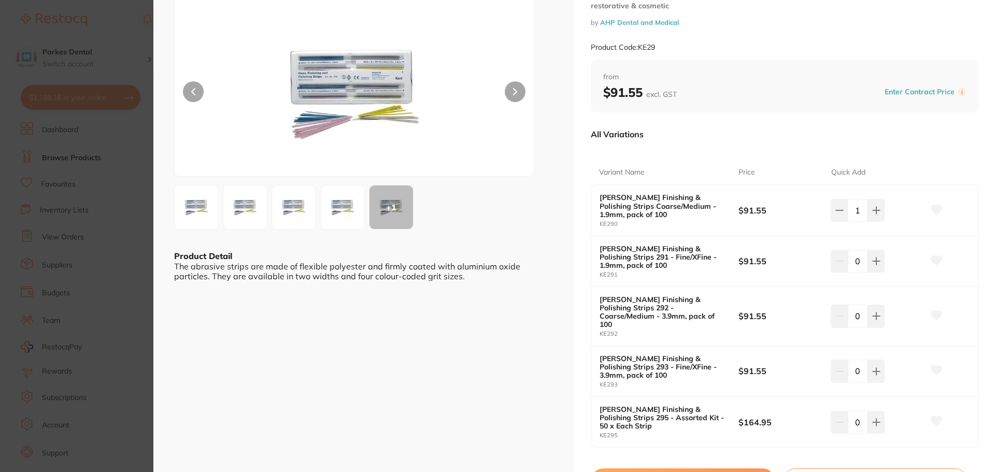
scroll to position [104, 0]
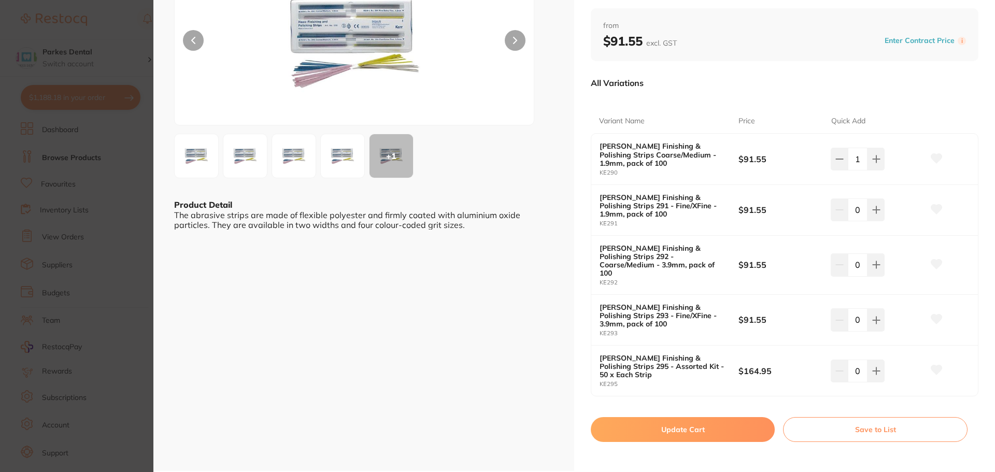
click at [706, 417] on button "Update Cart" at bounding box center [682, 429] width 184 height 25
checkbox input "false"
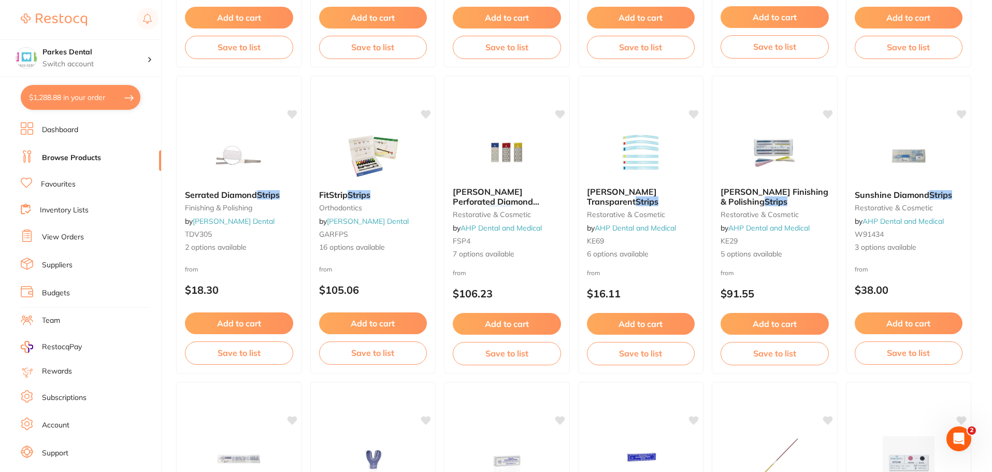
click at [77, 96] on button "$1,288.88 in your order" at bounding box center [81, 97] width 120 height 25
checkbox input "true"
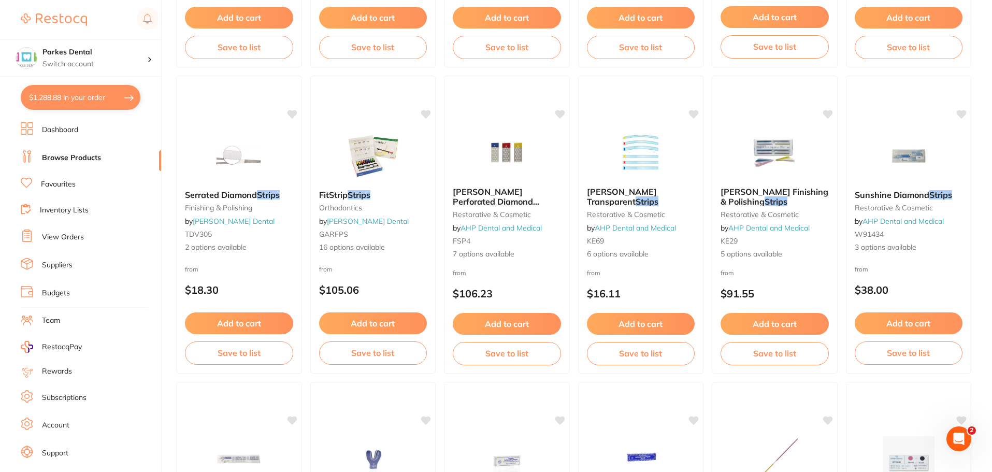
checkbox input "true"
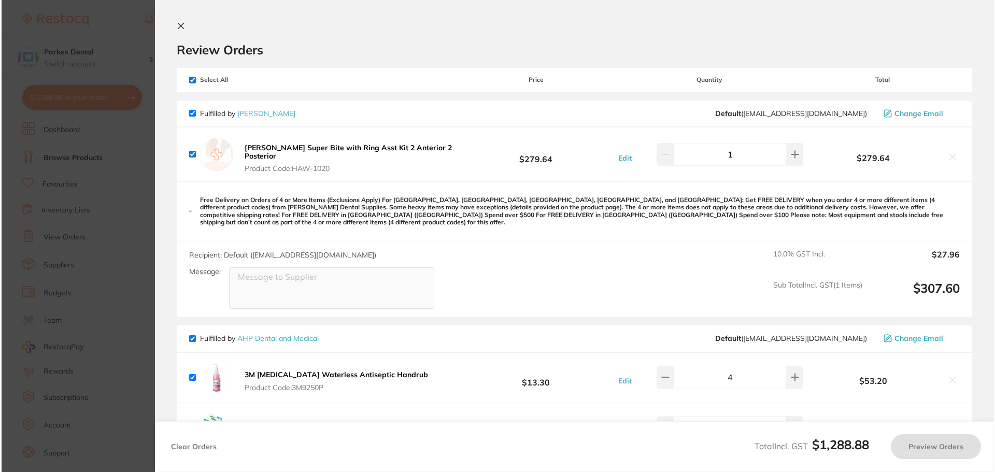
scroll to position [0, 0]
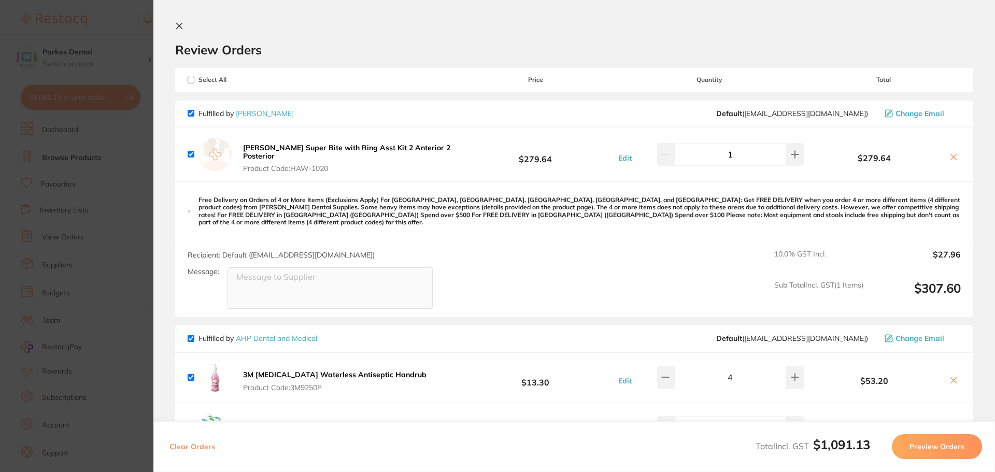
checkbox input "true"
click at [179, 23] on icon at bounding box center [179, 26] width 8 height 8
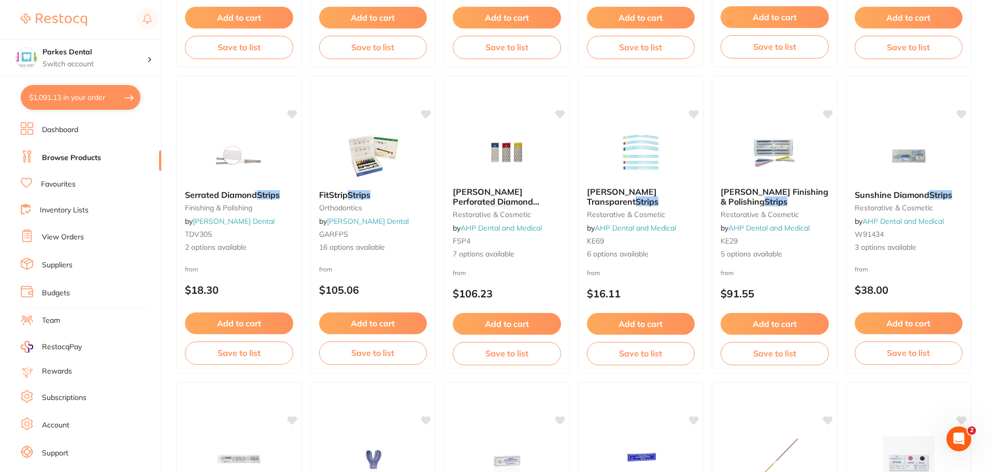
click at [120, 103] on button "$1,091.13 in your order" at bounding box center [81, 97] width 120 height 25
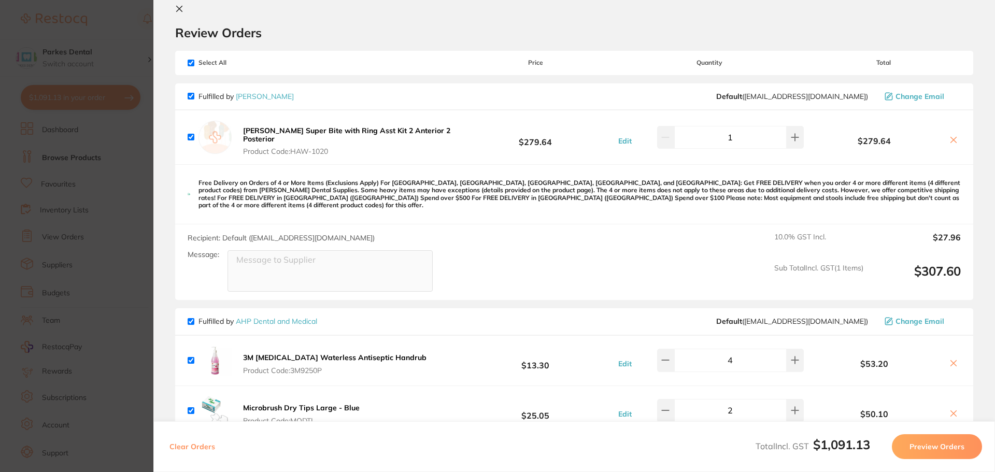
scroll to position [0, 0]
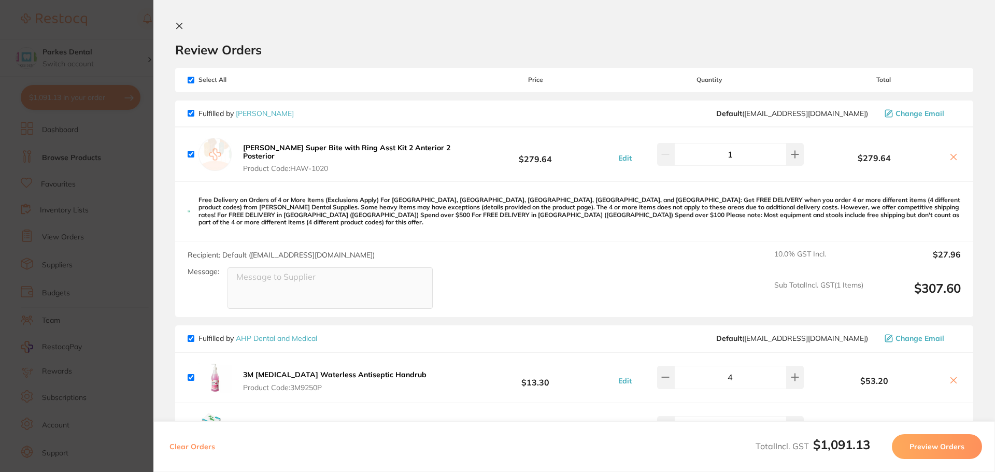
click at [177, 23] on icon at bounding box center [179, 26] width 8 height 8
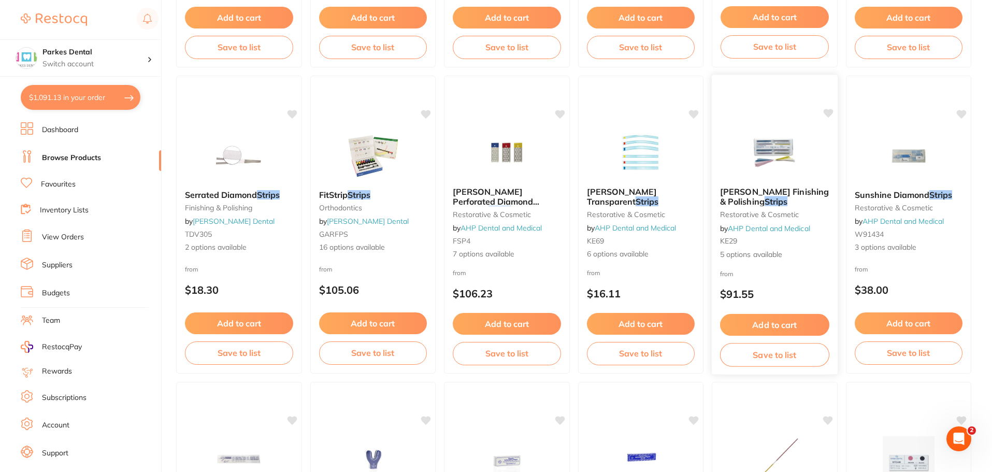
click at [770, 197] on span "[PERSON_NAME] Finishing & Polishing" at bounding box center [774, 196] width 109 height 20
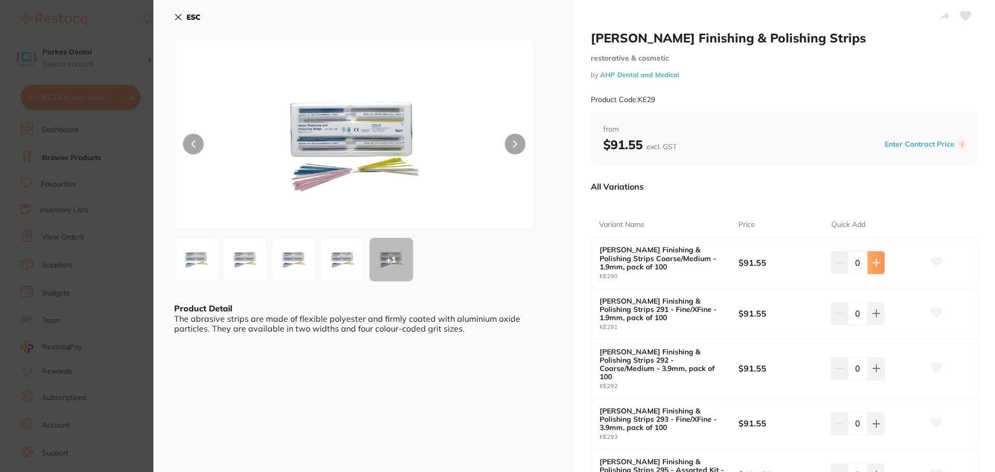
click at [872, 262] on icon at bounding box center [876, 262] width 8 height 8
type input "1"
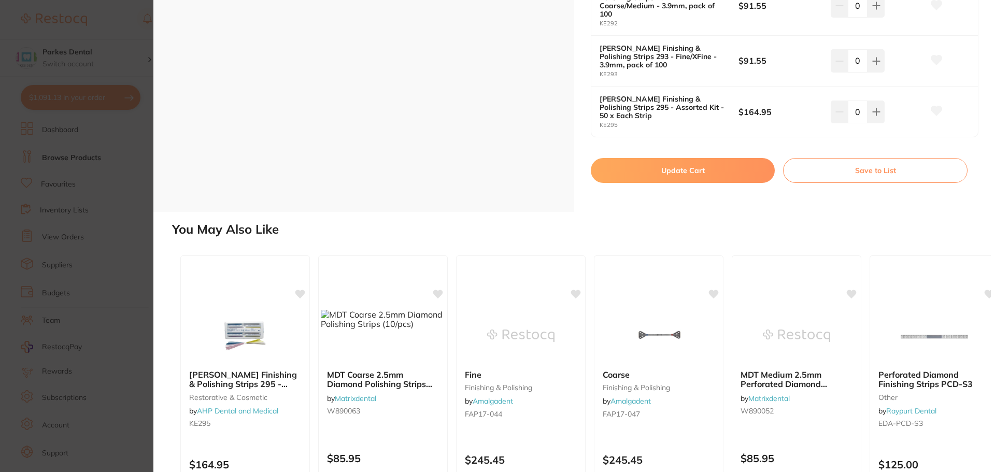
click at [628, 158] on button "Update Cart" at bounding box center [682, 170] width 184 height 25
checkbox input "false"
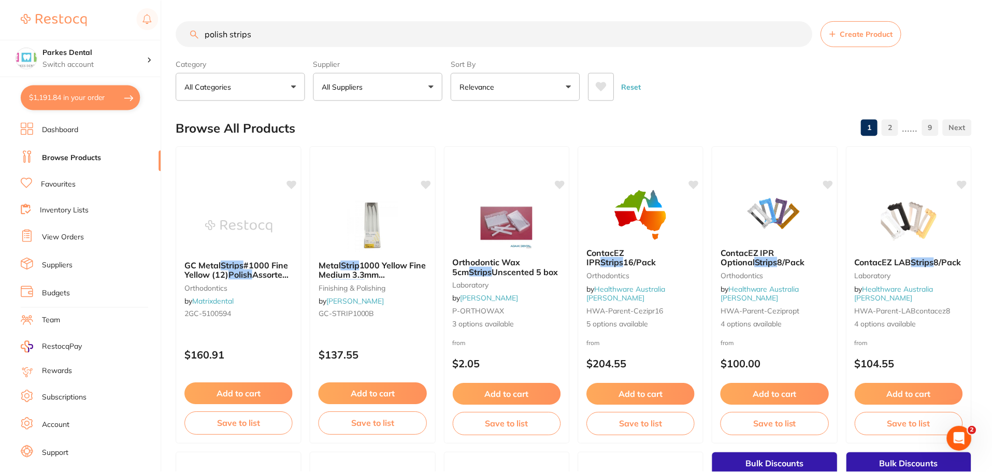
scroll to position [1295, 0]
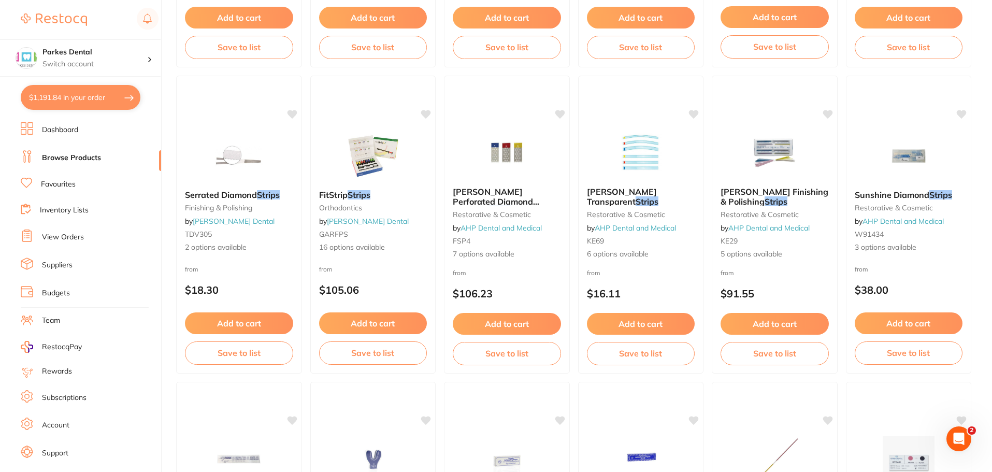
click at [87, 94] on button "$1,191.84 in your order" at bounding box center [81, 97] width 120 height 25
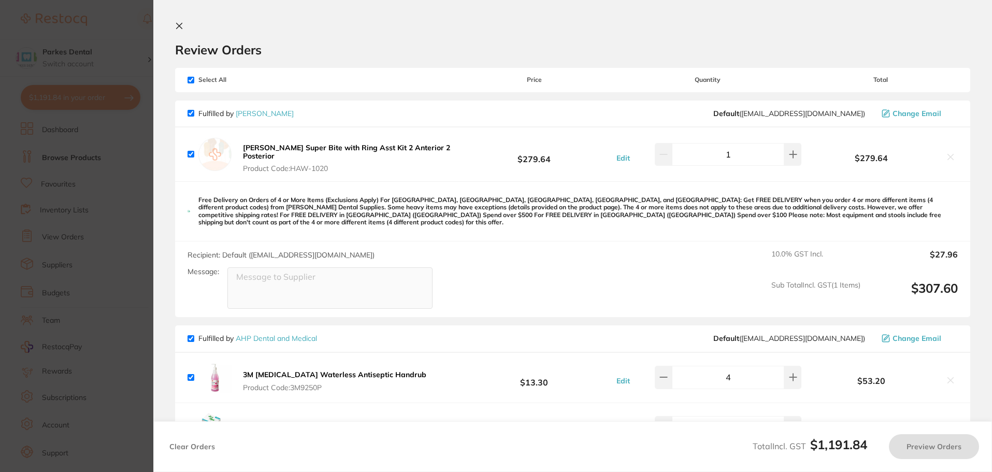
checkbox input "true"
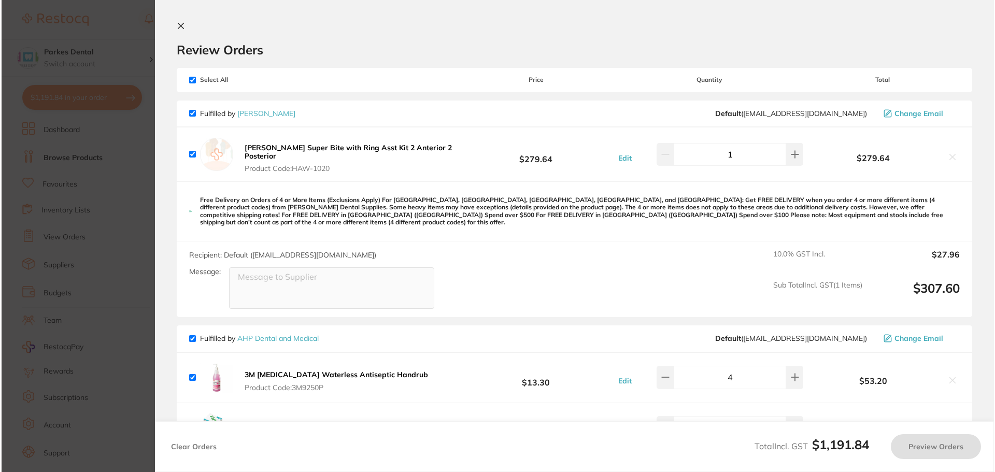
scroll to position [0, 0]
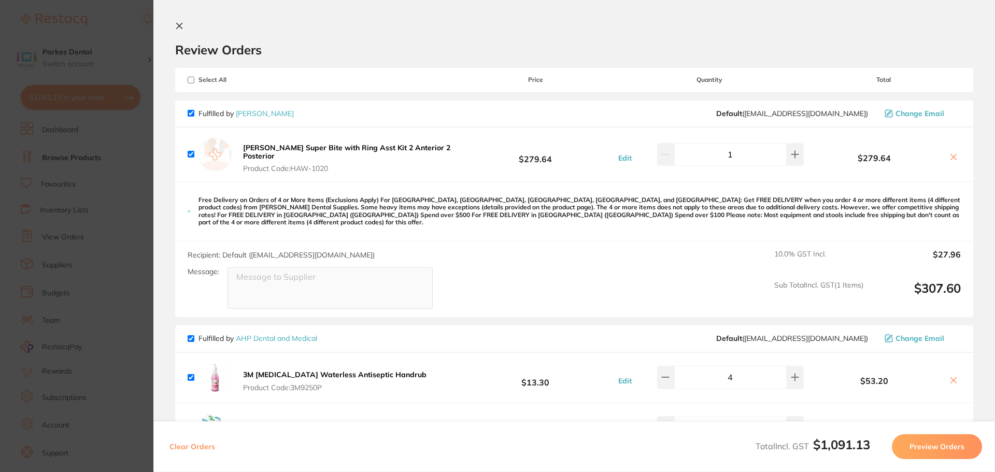
checkbox input "true"
click at [180, 25] on icon at bounding box center [180, 26] width 6 height 6
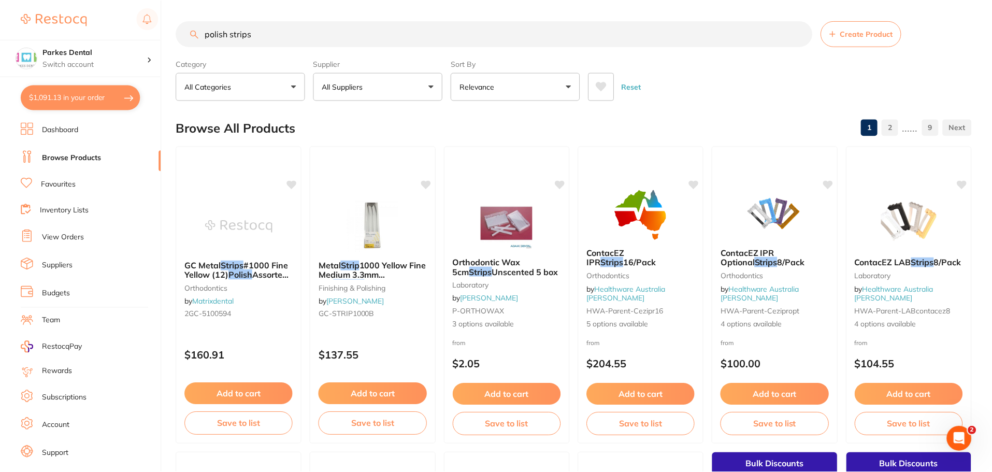
scroll to position [1295, 0]
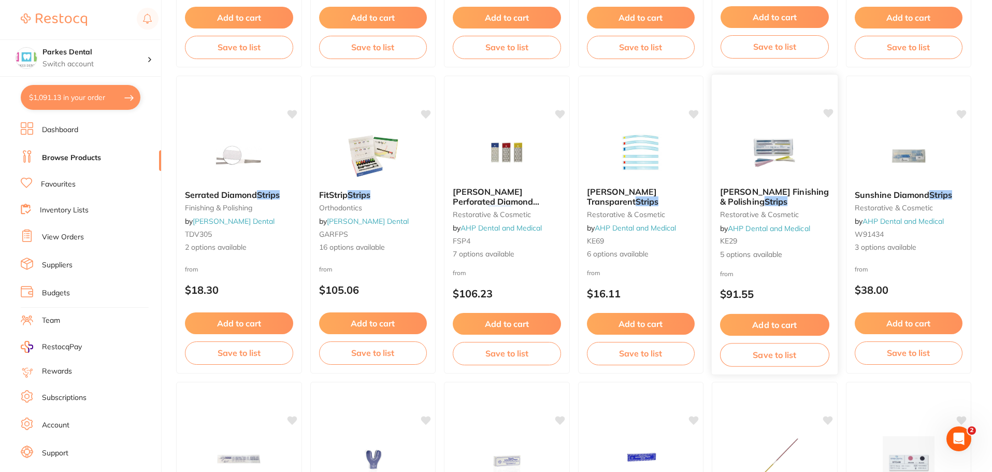
click at [772, 310] on div "Add to cart Save to list" at bounding box center [775, 339] width 126 height 69
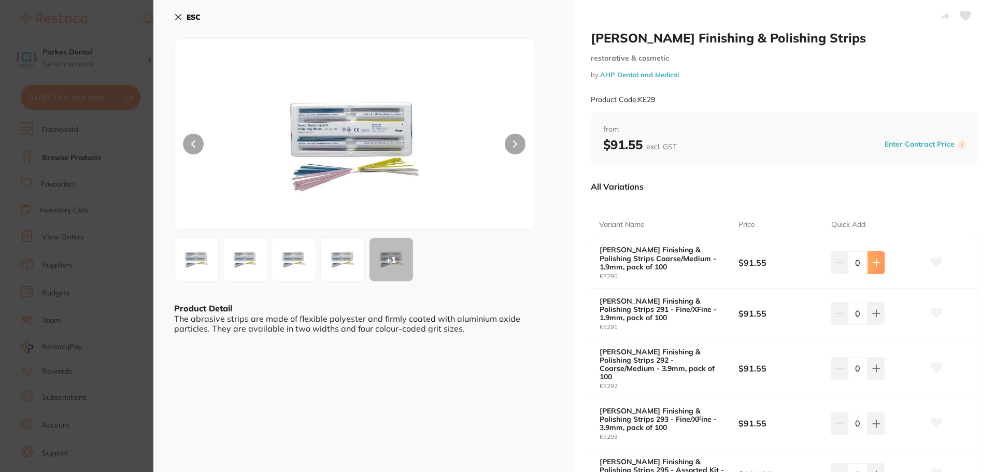
click at [875, 262] on icon at bounding box center [876, 262] width 8 height 8
type input "1"
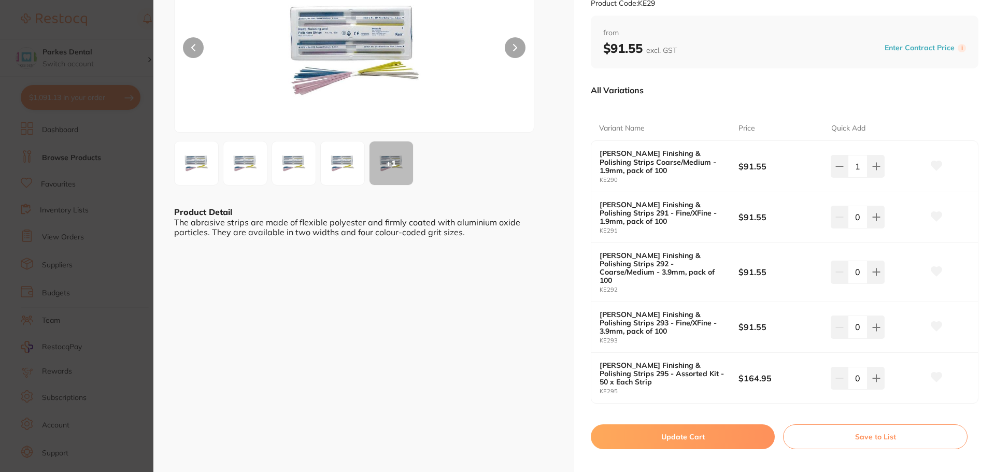
scroll to position [104, 0]
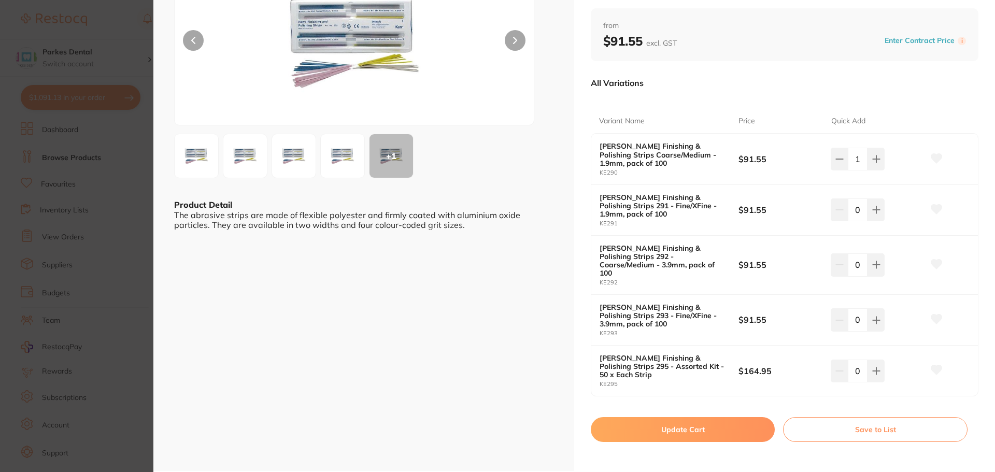
click at [710, 417] on button "Update Cart" at bounding box center [682, 429] width 184 height 25
checkbox input "false"
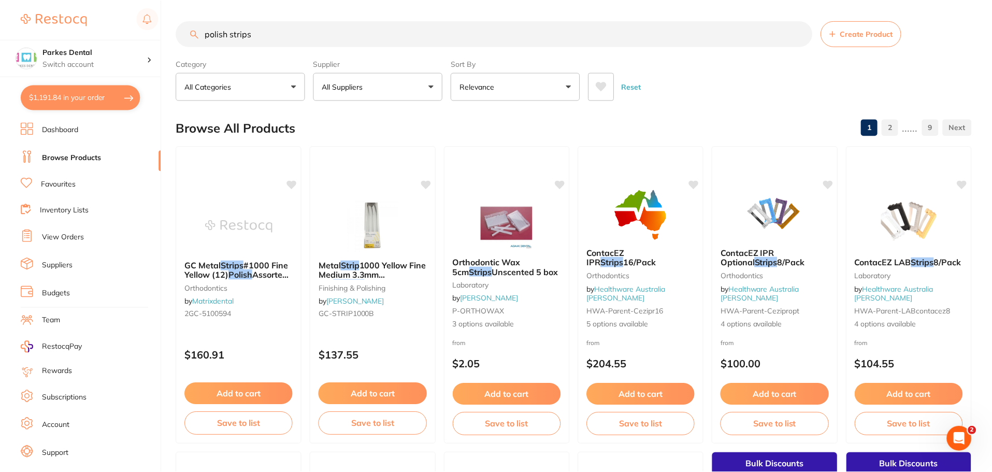
scroll to position [1295, 0]
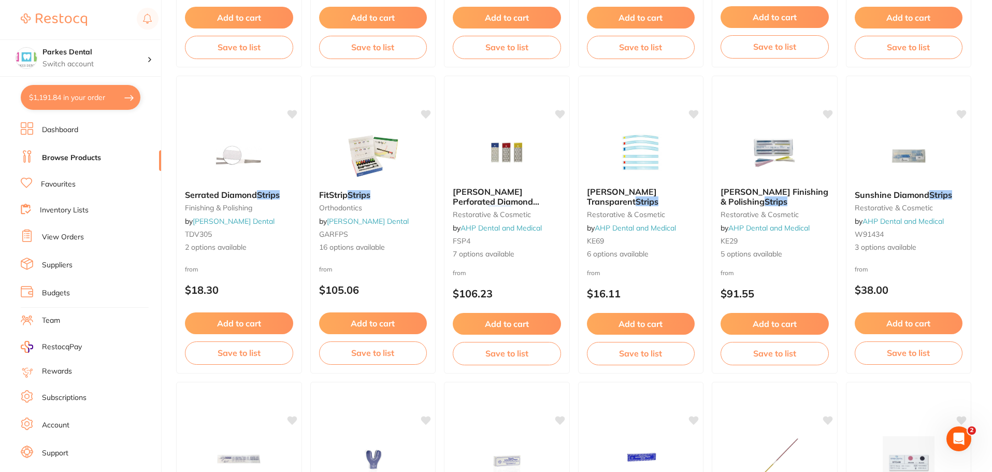
click at [80, 94] on button "$1,191.84 in your order" at bounding box center [81, 97] width 120 height 25
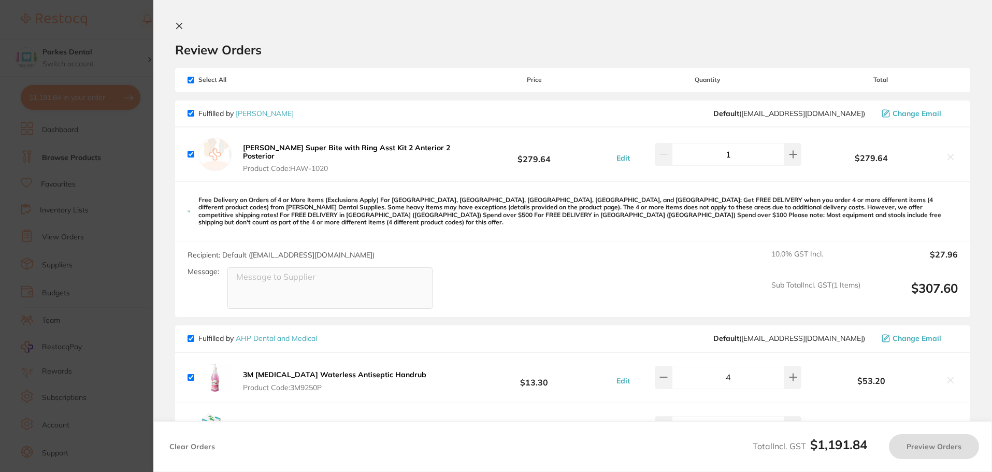
checkbox input "true"
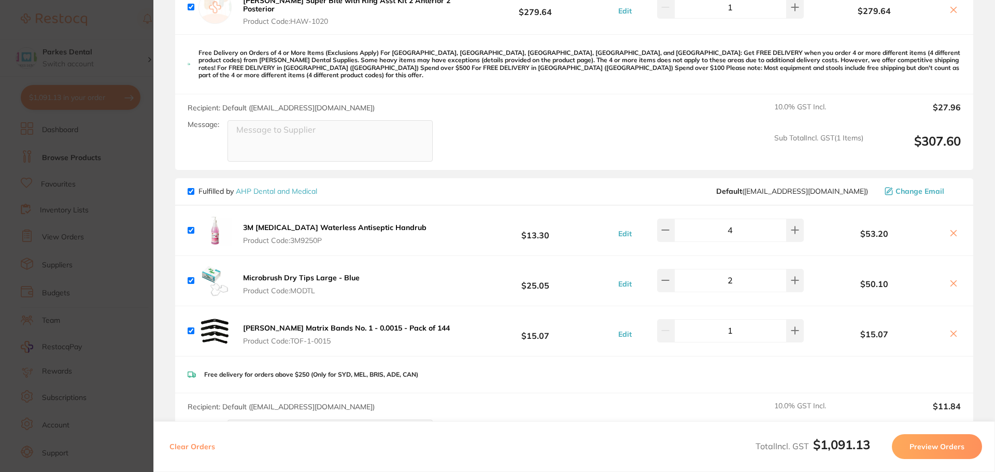
scroll to position [0, 0]
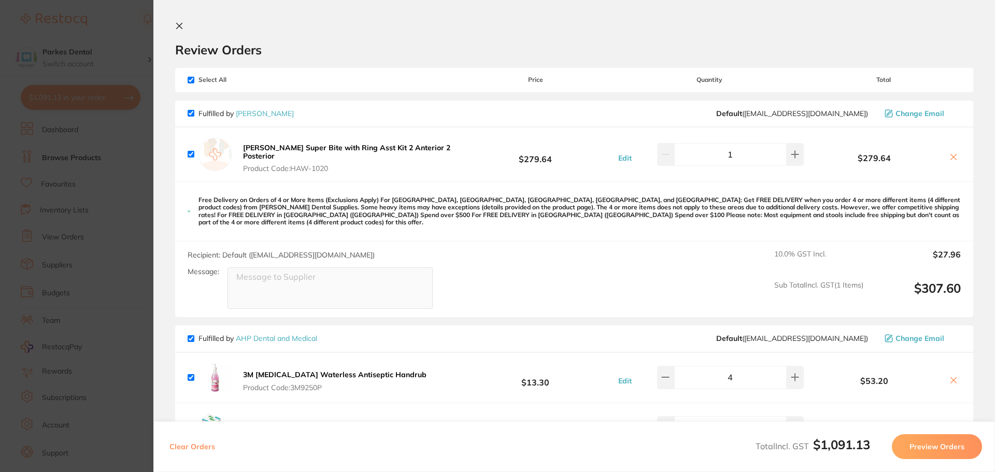
click at [177, 23] on icon at bounding box center [180, 26] width 6 height 6
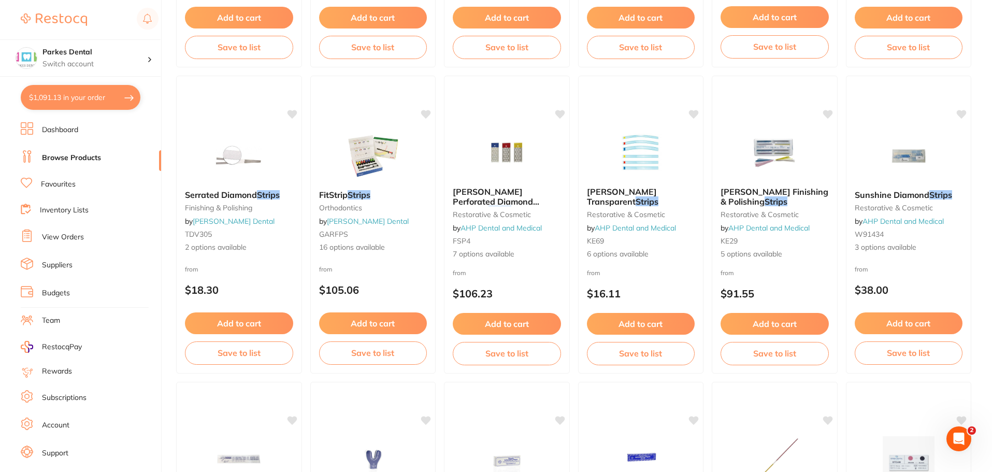
click at [82, 94] on button "$1,091.13 in your order" at bounding box center [81, 97] width 120 height 25
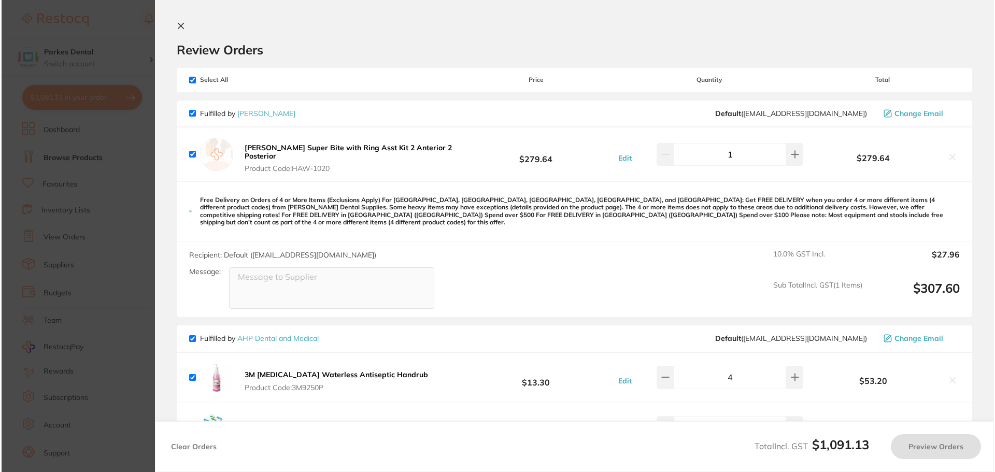
scroll to position [0, 0]
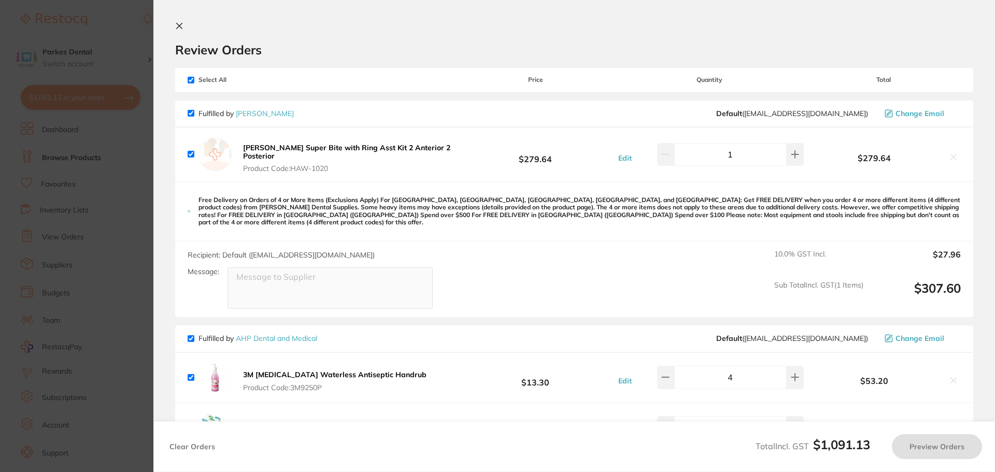
click at [179, 26] on icon at bounding box center [180, 26] width 6 height 6
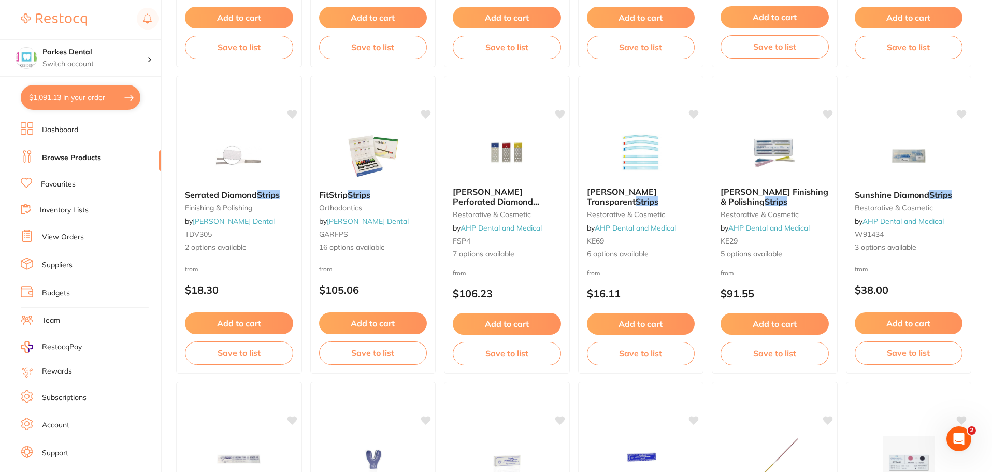
click at [80, 95] on button "$1,091.13 in your order" at bounding box center [81, 97] width 120 height 25
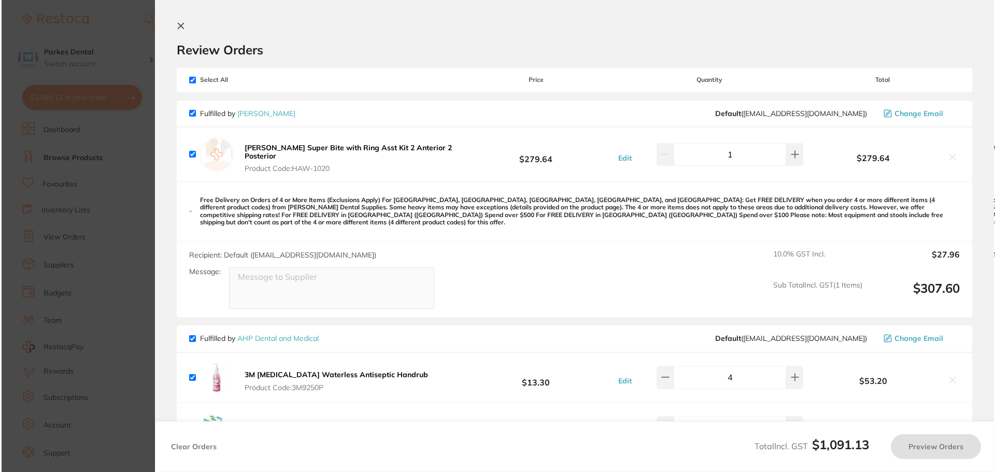
scroll to position [0, 0]
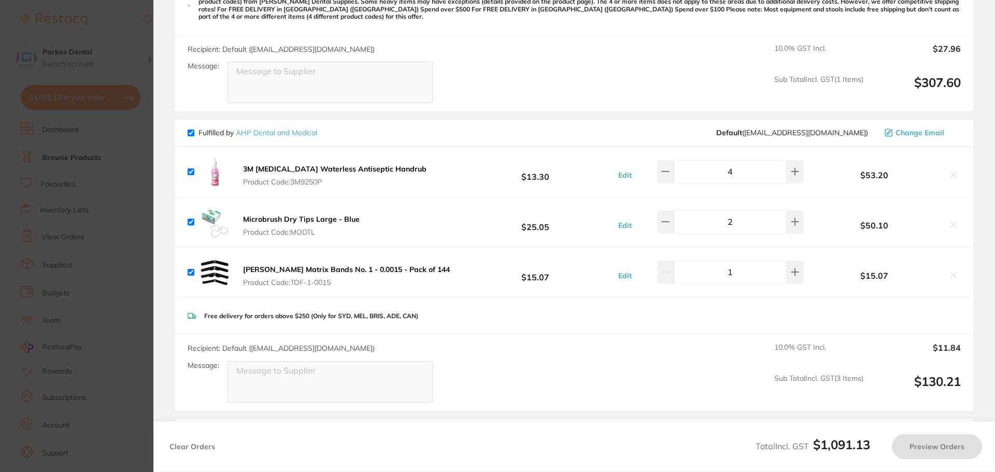
checkbox input "true"
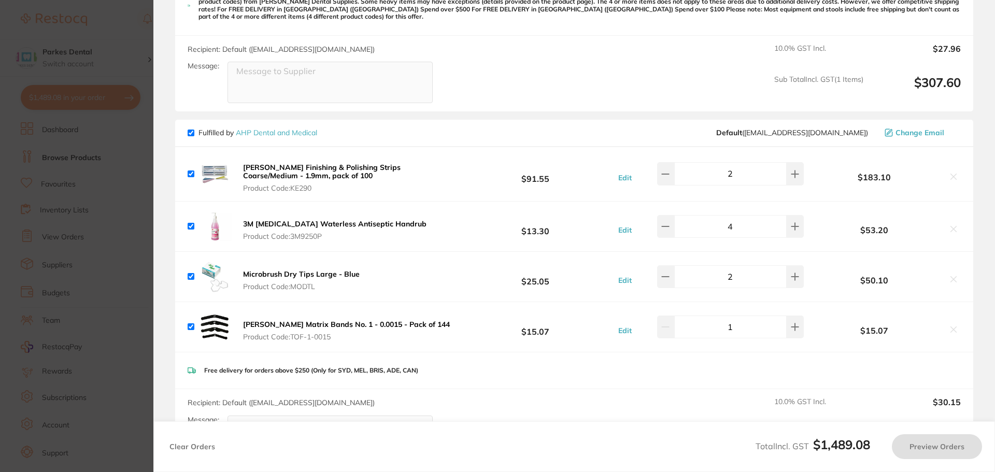
scroll to position [207, 0]
type input "1"
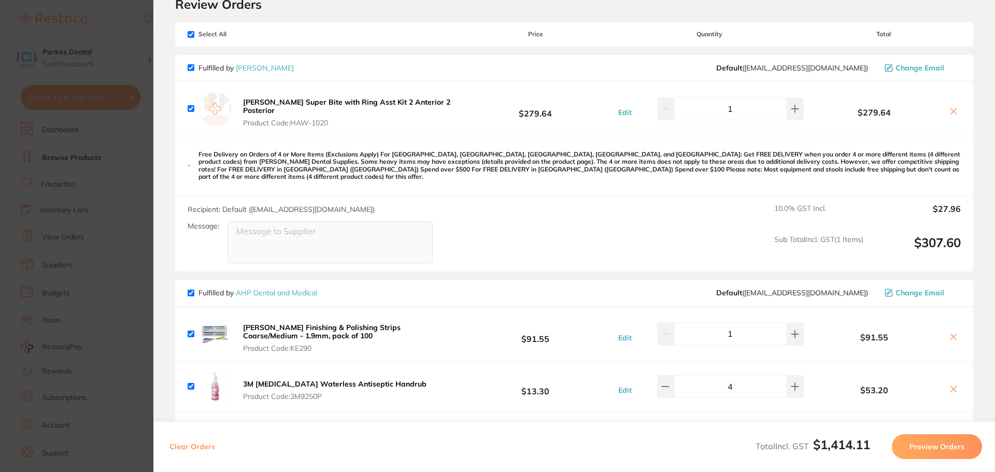
scroll to position [0, 0]
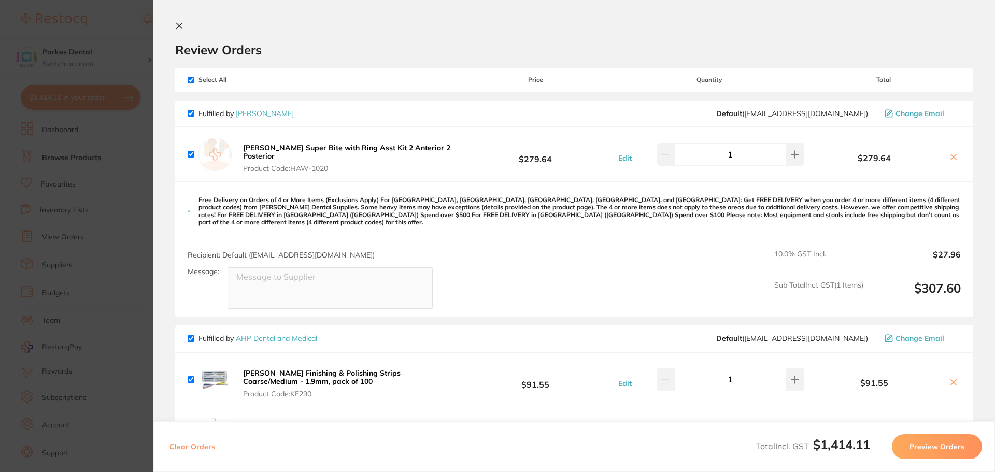
click at [178, 21] on section "Review Orders Your orders are being processed and we will notify you once we ha…" at bounding box center [573, 236] width 841 height 472
click at [176, 24] on icon at bounding box center [179, 26] width 8 height 8
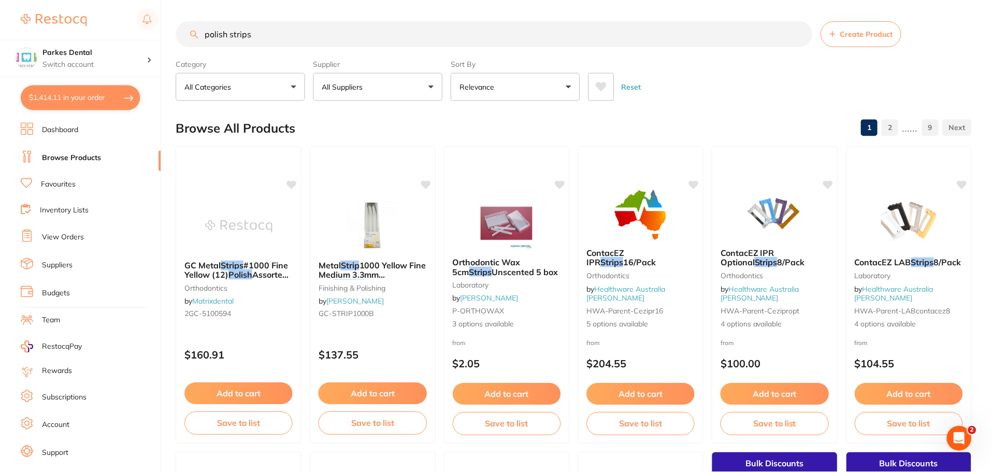
scroll to position [1295, 0]
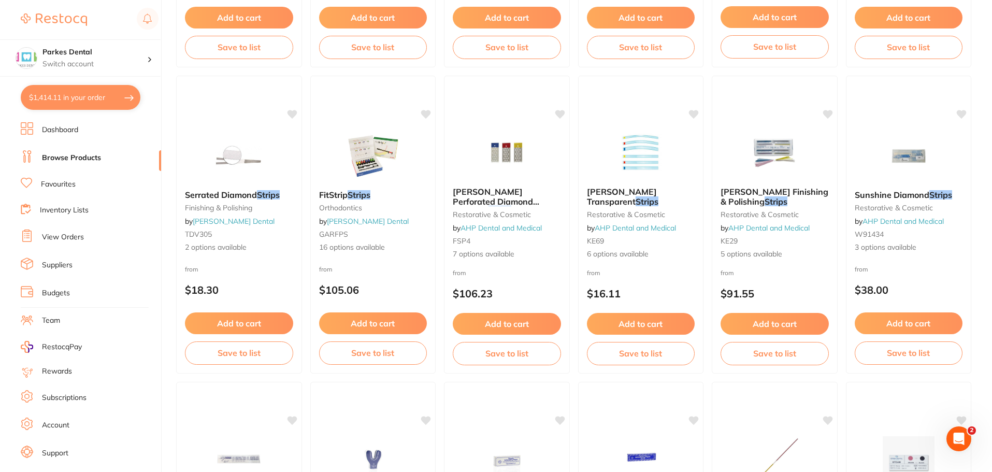
click at [67, 183] on link "Favourites" at bounding box center [58, 184] width 35 height 10
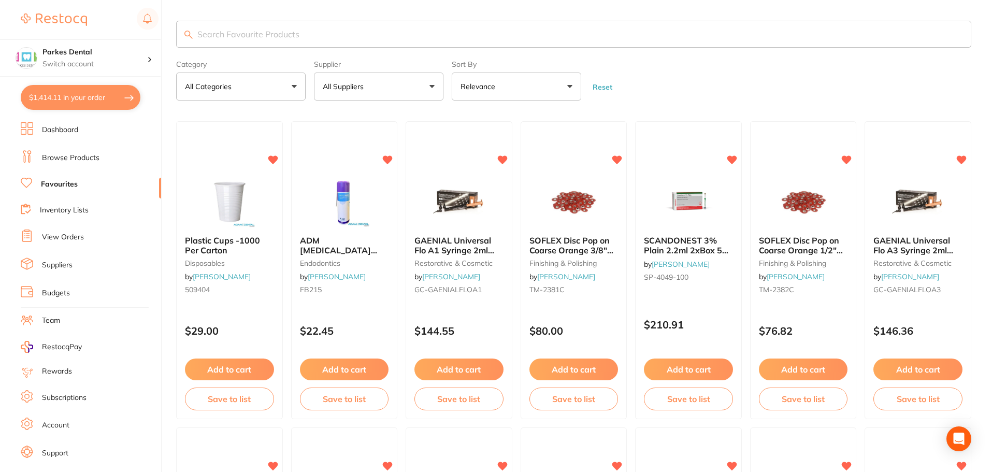
click at [244, 30] on input "search" at bounding box center [573, 34] width 795 height 27
type input "viscostat clear"
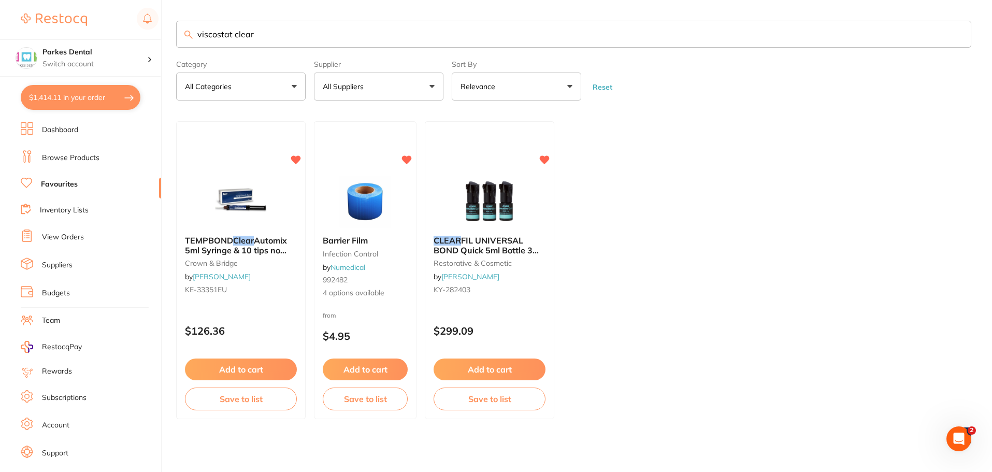
click at [59, 154] on link "Browse Products" at bounding box center [70, 158] width 57 height 10
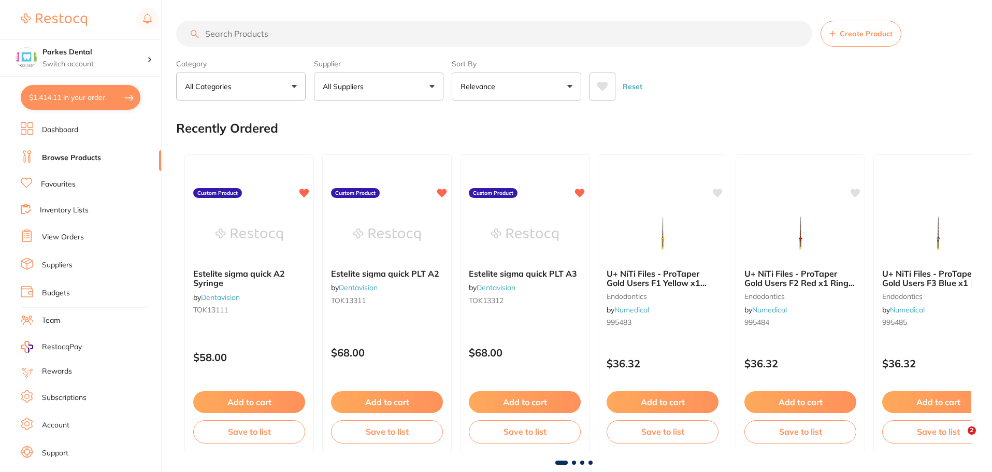
click at [258, 34] on input "search" at bounding box center [494, 34] width 636 height 26
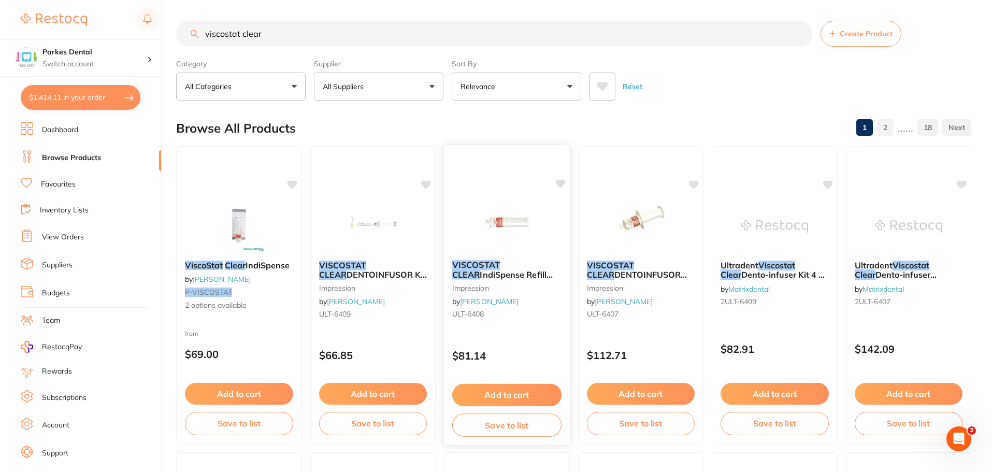
type input "viscostat clear"
click at [475, 389] on button "Add to cart" at bounding box center [506, 395] width 109 height 22
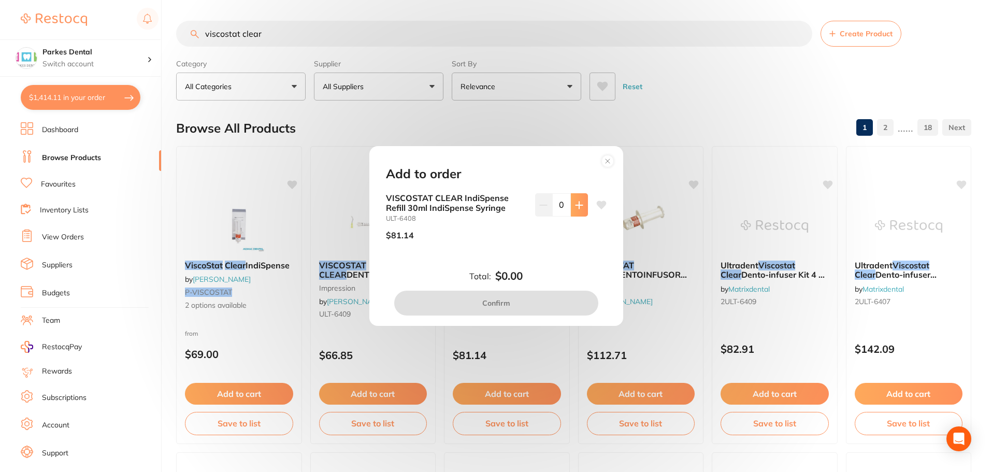
click at [580, 207] on icon at bounding box center [579, 205] width 8 height 8
type input "1"
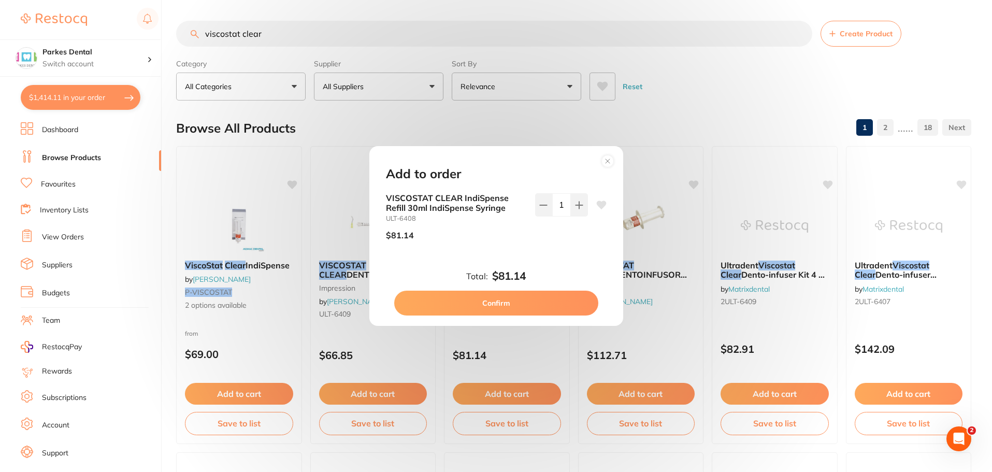
click at [531, 311] on button "Confirm" at bounding box center [496, 303] width 204 height 25
checkbox input "false"
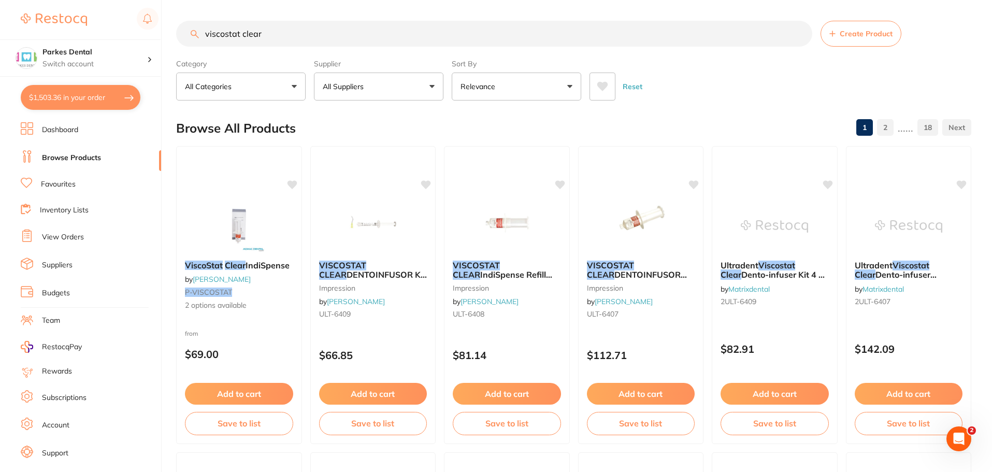
click at [85, 98] on button "$1,503.36 in your order" at bounding box center [81, 97] width 120 height 25
checkbox input "true"
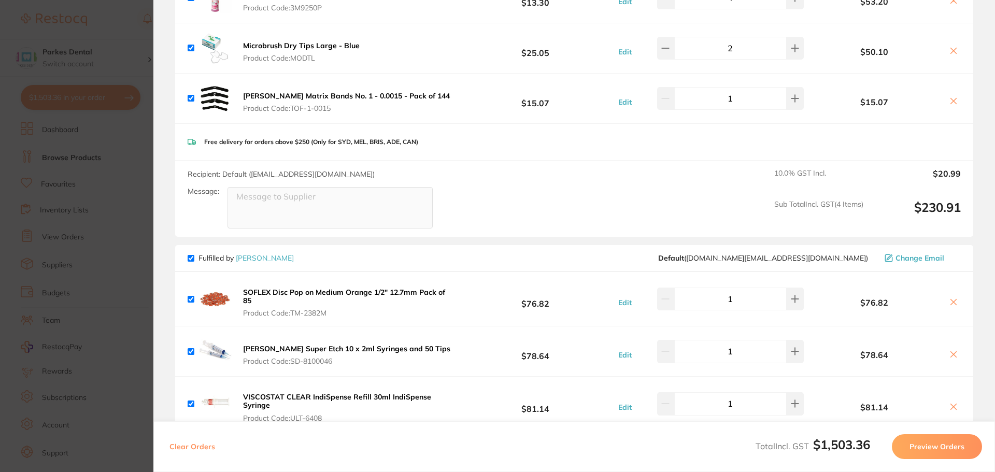
scroll to position [518, 0]
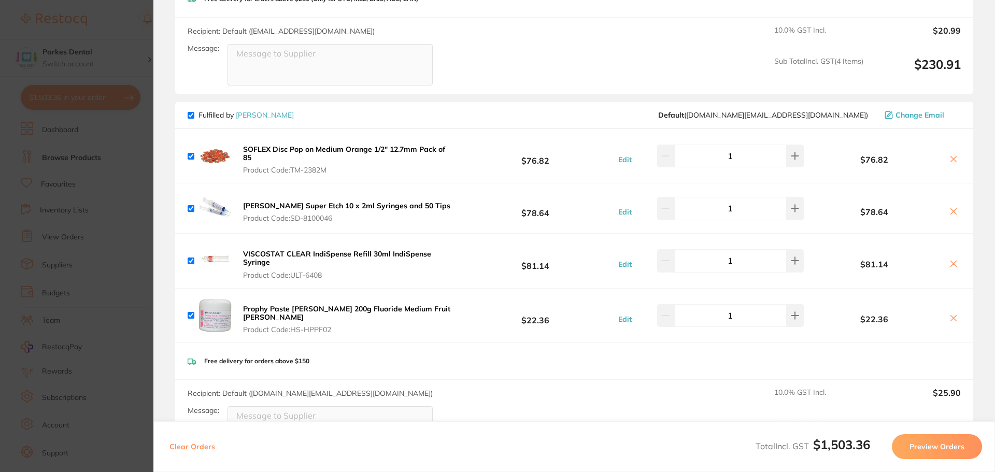
scroll to position [622, 0]
